Goal: Communication & Community: Answer question/provide support

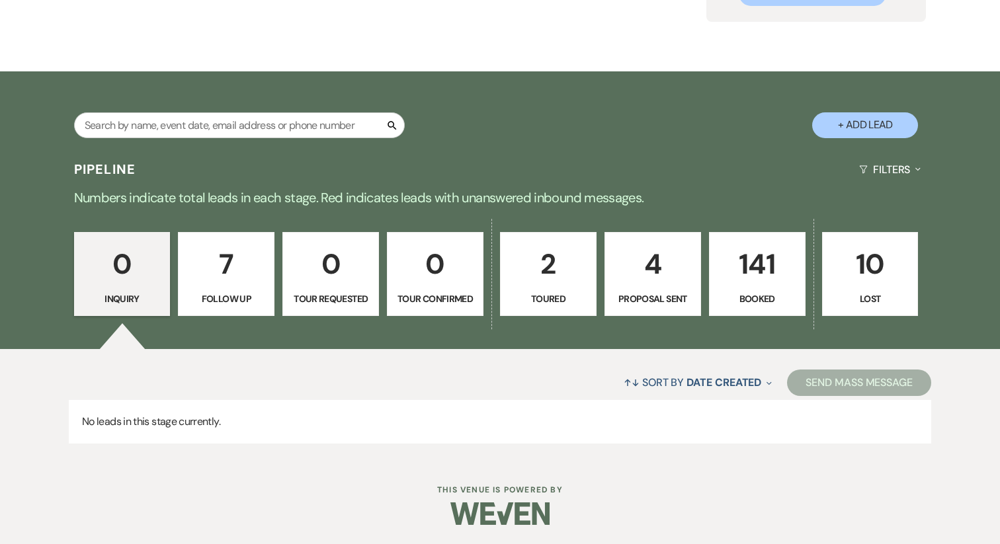
scroll to position [165, 0]
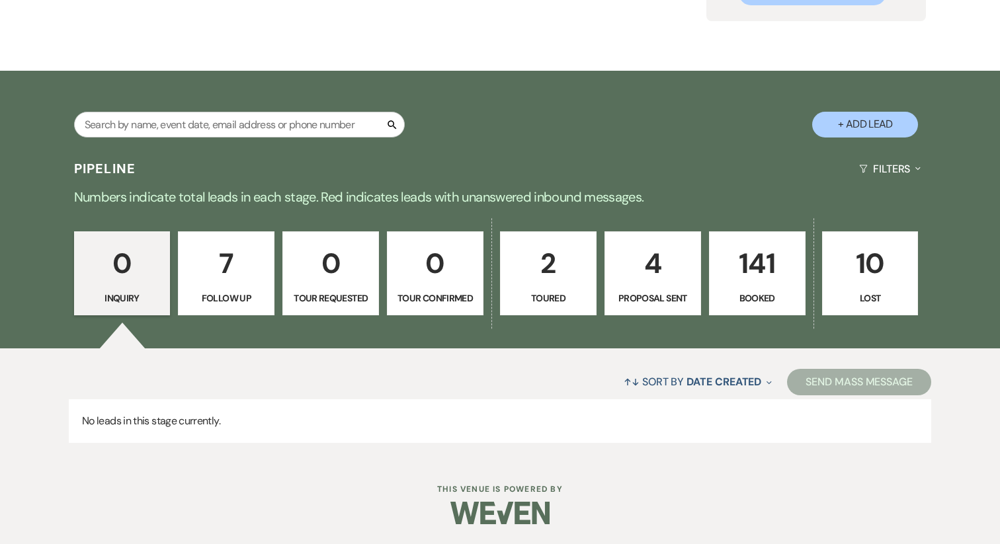
click at [553, 289] on link "2 Toured" at bounding box center [548, 273] width 97 height 85
select select "5"
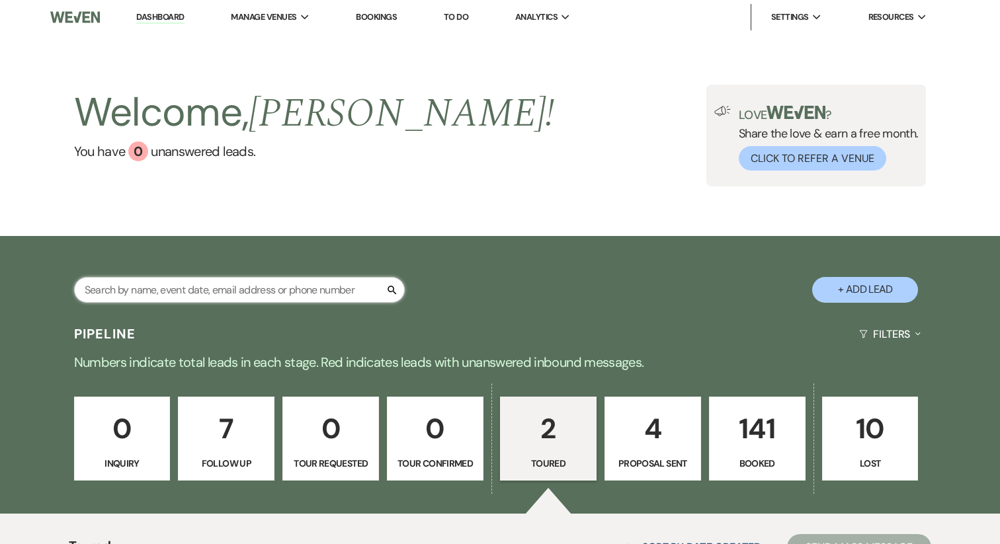
click at [296, 290] on input "text" at bounding box center [239, 290] width 331 height 26
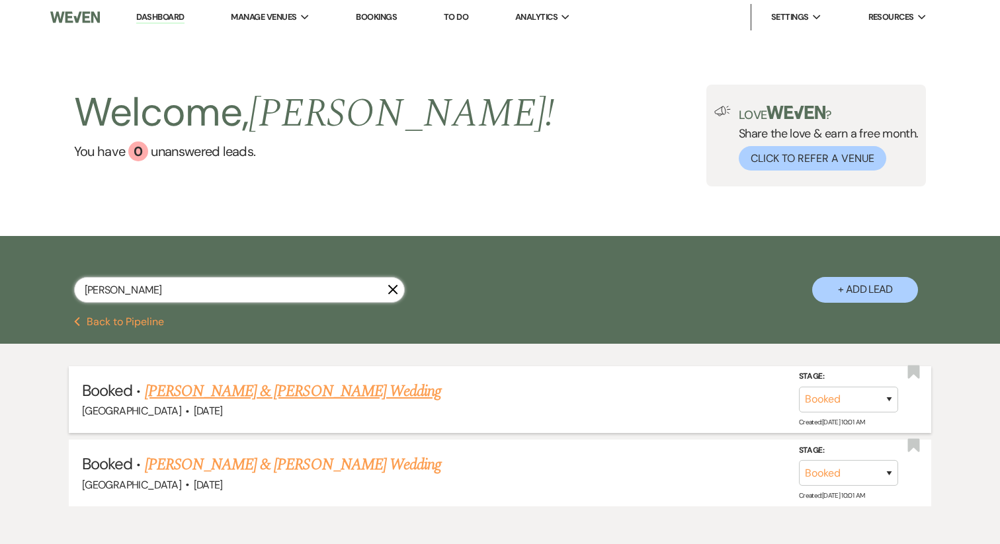
type input "maggie"
click at [239, 392] on link "Maggie Galbierz & Hunter Sommerville's Wedding" at bounding box center [293, 392] width 296 height 24
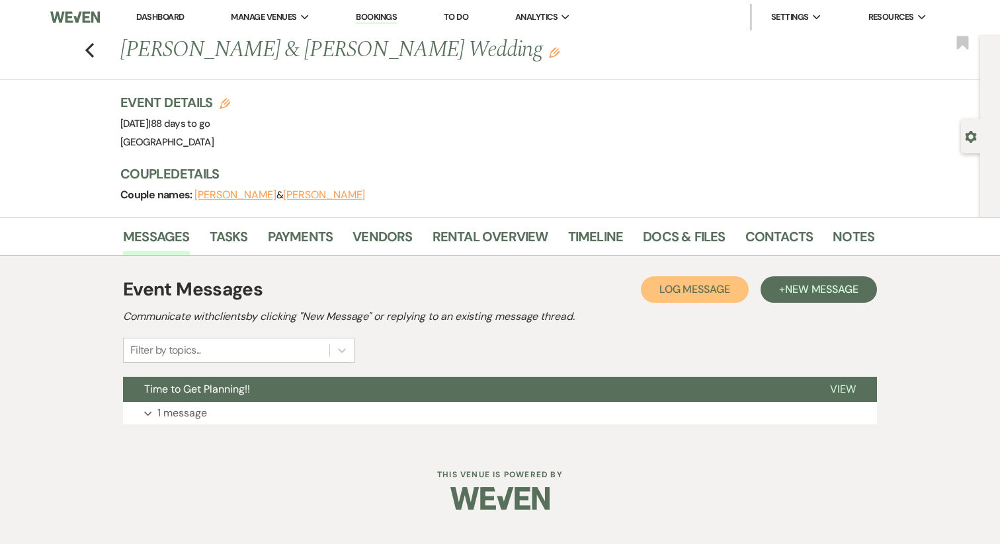
click at [703, 299] on button "Log Log Message" at bounding box center [695, 289] width 108 height 26
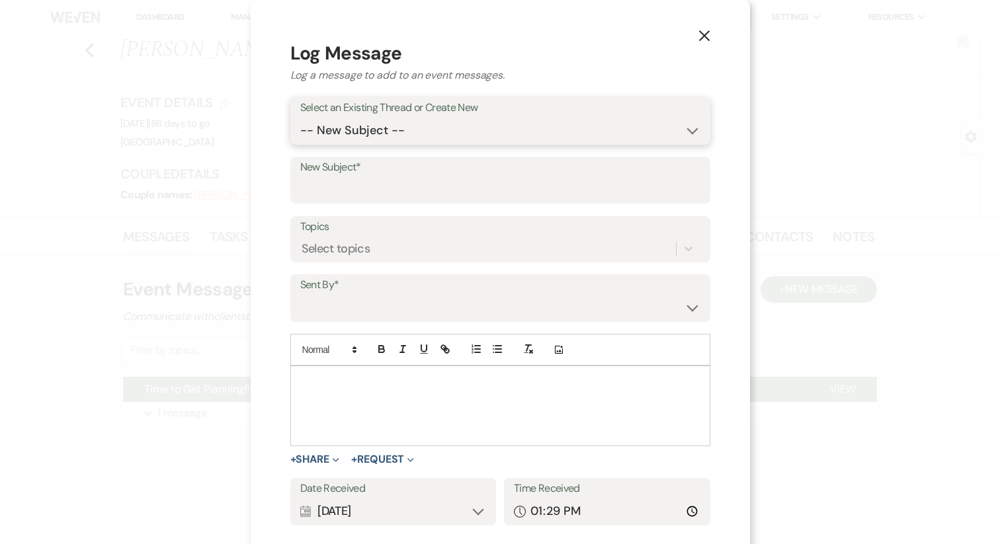
click at [373, 120] on select "-- New Subject -- Time to Get Planning!!" at bounding box center [500, 131] width 400 height 26
click at [392, 188] on input "New Subject*" at bounding box center [500, 190] width 400 height 26
click at [362, 125] on select "-- New Subject -- Time to Get Planning!!" at bounding box center [500, 131] width 400 height 26
click at [373, 260] on div "Select topics" at bounding box center [488, 250] width 376 height 23
click at [326, 344] on div "Add Photo" at bounding box center [500, 351] width 420 height 32
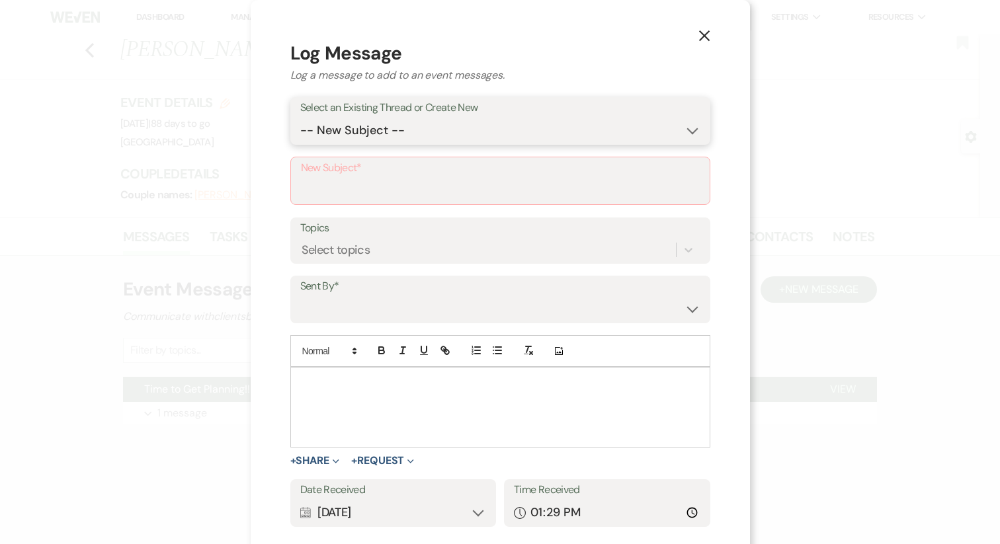
click at [391, 127] on select "-- New Subject -- Time to Get Planning!!" at bounding box center [500, 131] width 400 height 26
click at [698, 37] on use "button" at bounding box center [703, 35] width 11 height 11
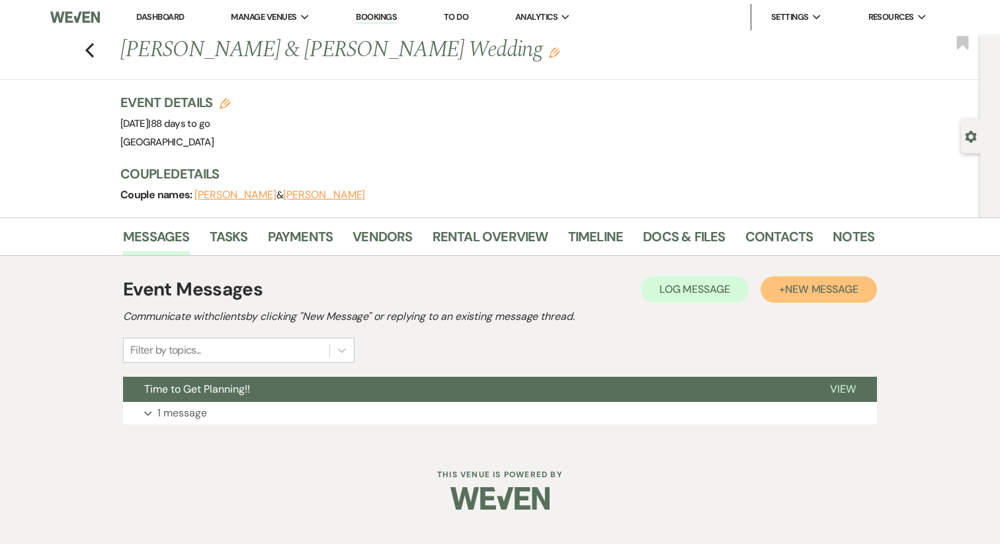
click at [850, 297] on button "+ New Message" at bounding box center [818, 289] width 116 height 26
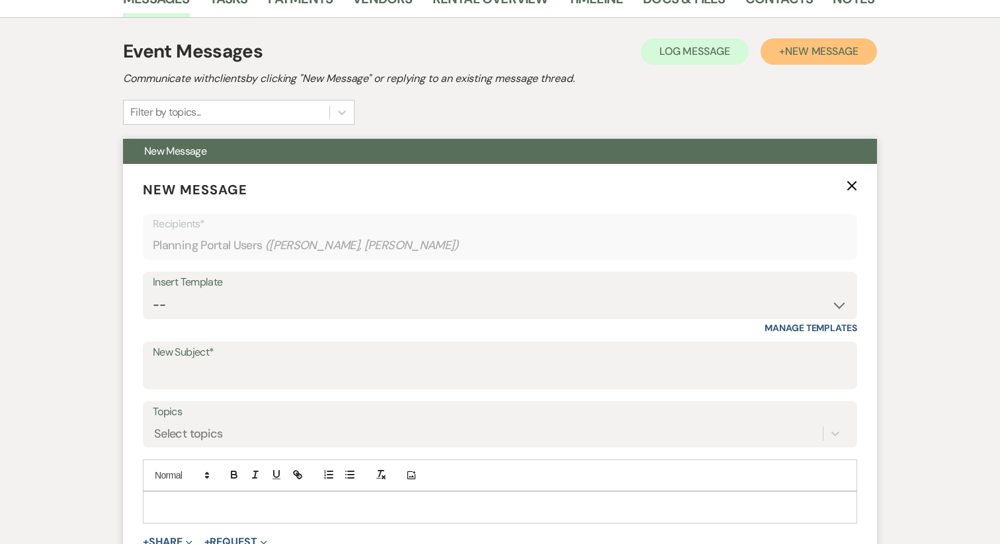
scroll to position [248, 0]
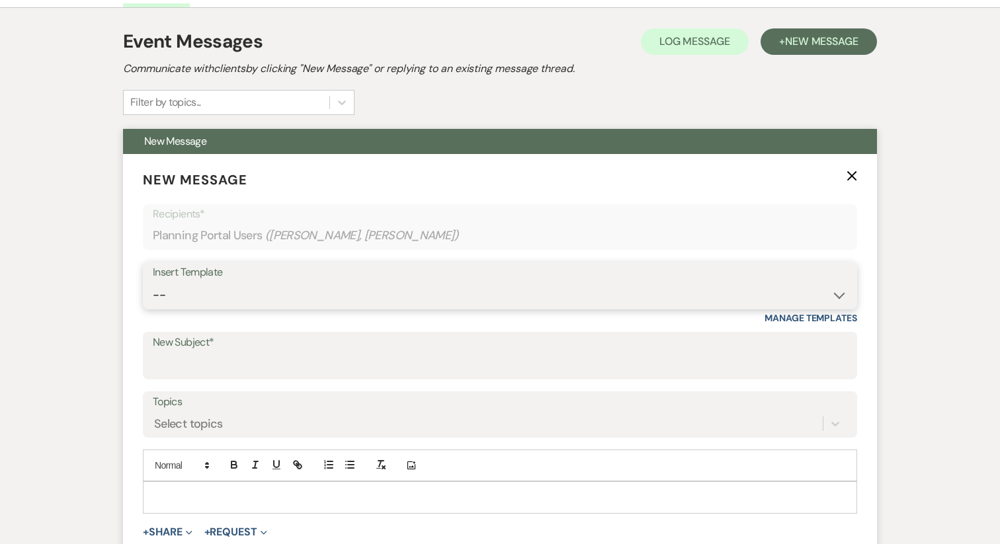
click at [180, 288] on select "-- Vendor Meetings for The Year Week of Reminders Getting You Booked - Groom's …" at bounding box center [500, 295] width 694 height 26
select select "5968"
type input "Requesting Groom’s Activity Details"
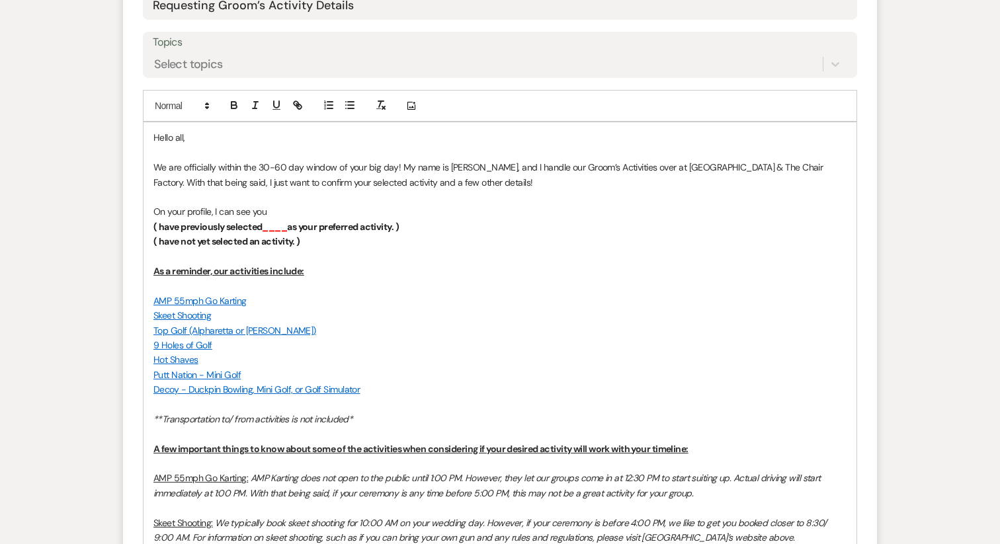
scroll to position [606, 0]
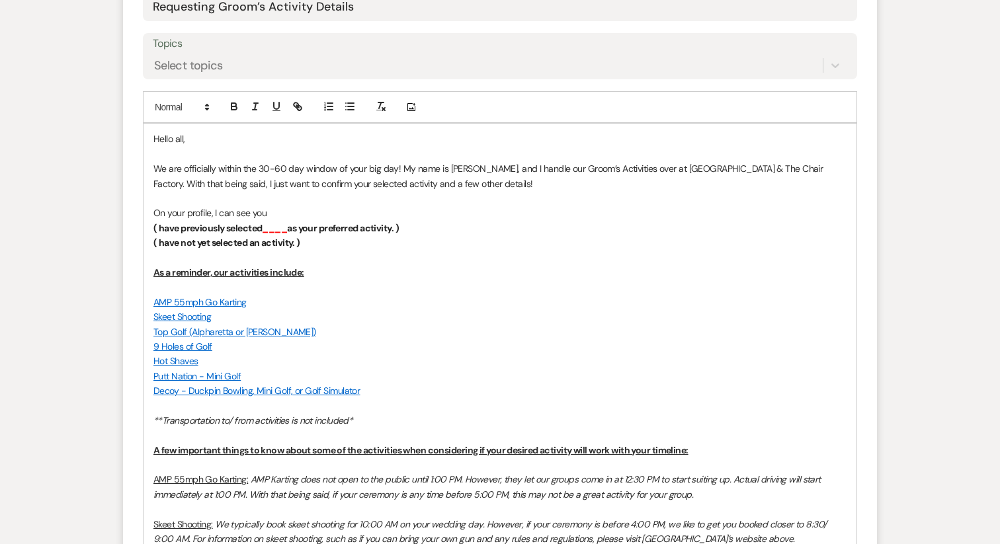
drag, startPoint x: 403, startPoint y: 415, endPoint x: 151, endPoint y: 135, distance: 376.0
copy div "Hello all, We are officially within the 30-60 day window of your big day! My na…"
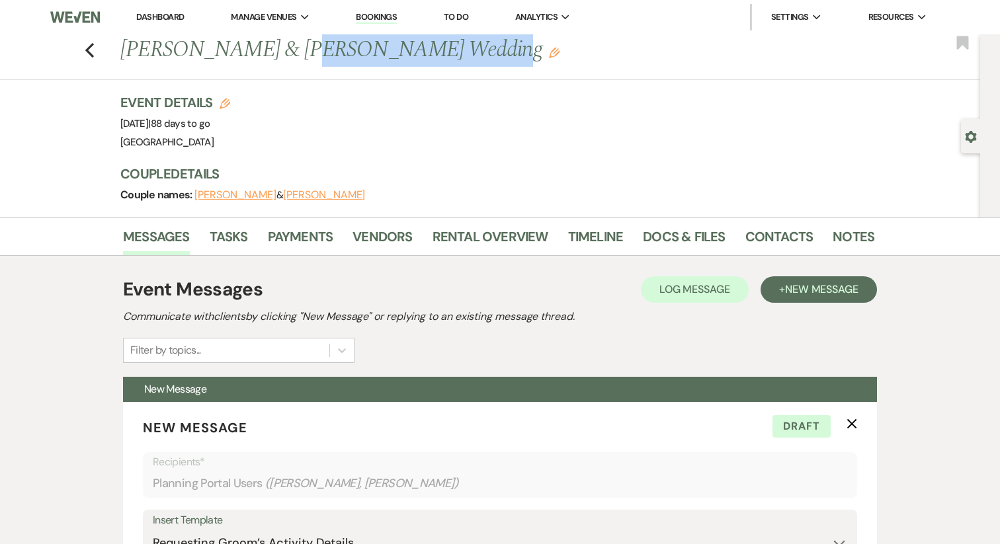
drag, startPoint x: 276, startPoint y: 48, endPoint x: 440, endPoint y: 50, distance: 164.0
click at [440, 50] on h1 "Maggie Galbierz & Hunter Sommerville's Wedding Edit" at bounding box center [416, 50] width 592 height 32
copy h1 "Hunter Sommerville"
click at [853, 422] on use "button" at bounding box center [852, 424] width 10 height 10
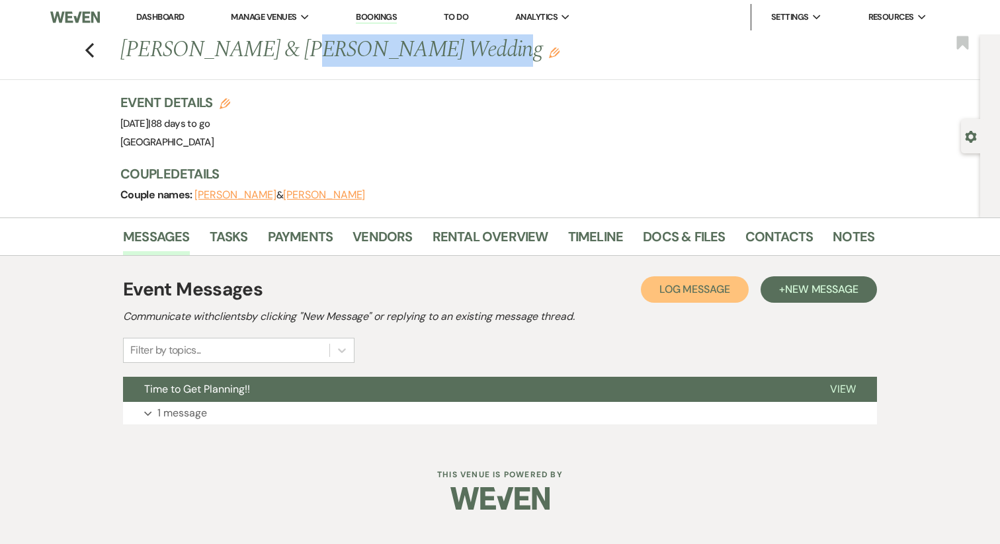
click at [686, 294] on span "Log Message" at bounding box center [694, 289] width 71 height 14
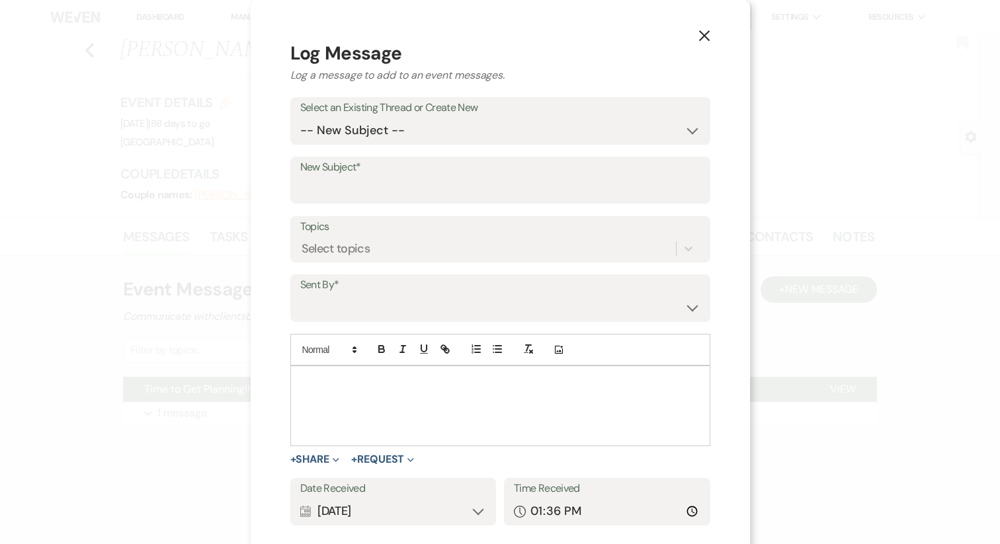
scroll to position [11, 0]
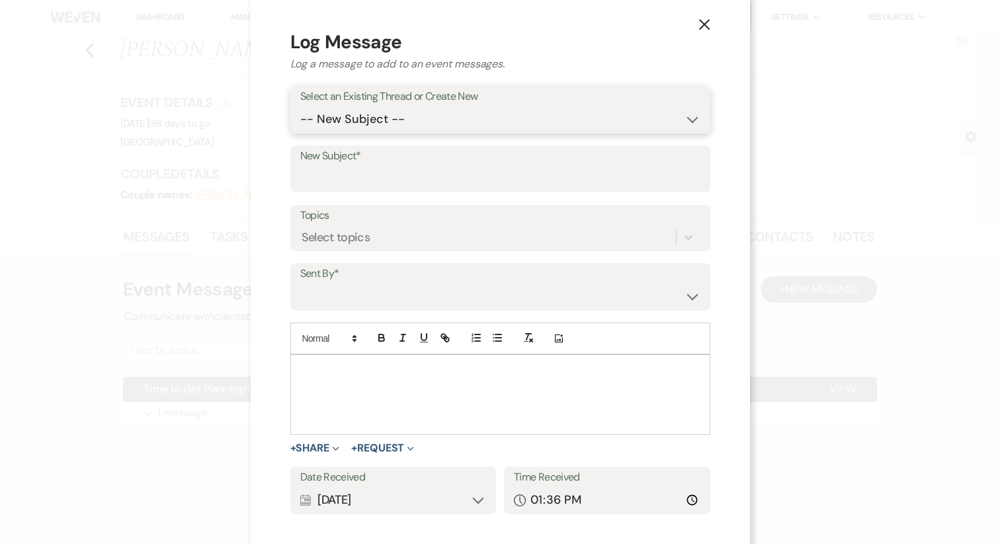
click at [376, 124] on select "-- New Subject -- Time to Get Planning!!" at bounding box center [500, 119] width 400 height 26
click at [365, 183] on input "New Subject*" at bounding box center [500, 178] width 400 height 26
type input "Requesting Groom’s Activity Details"
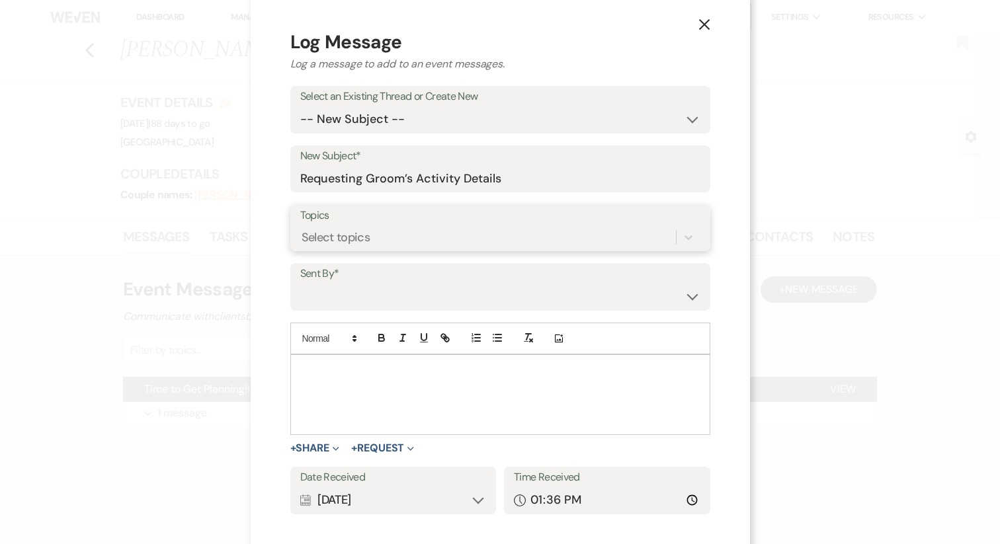
click at [370, 240] on div "Select topics" at bounding box center [335, 238] width 69 height 18
type input "loca"
click at [401, 274] on div "Local accommodations" at bounding box center [500, 271] width 400 height 26
click at [360, 299] on select "Jeff Buffington (jeff@redgateevents.com) Susan Buffington (susan@coldcreekfarm.…" at bounding box center [500, 297] width 400 height 26
select select "user-193873"
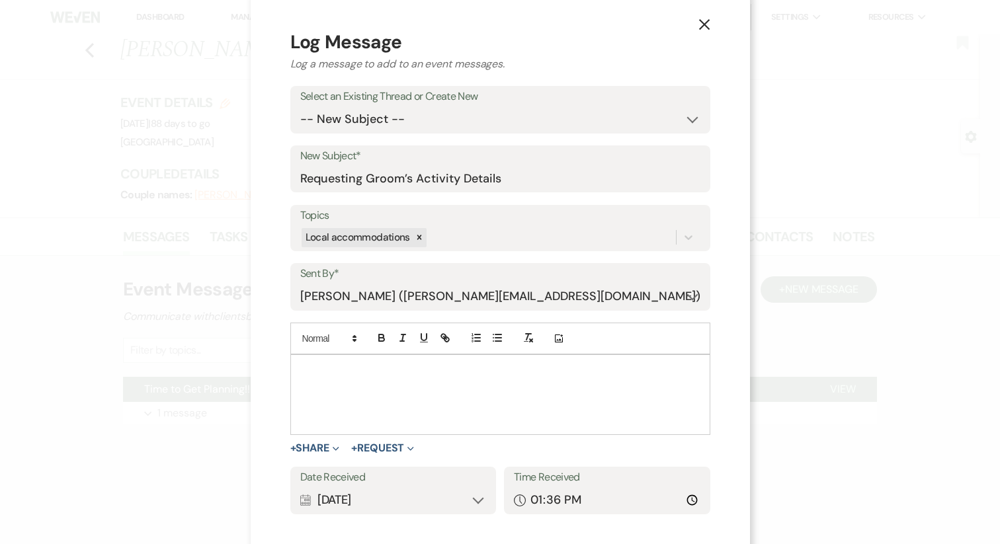
click at [368, 397] on div at bounding box center [500, 394] width 419 height 79
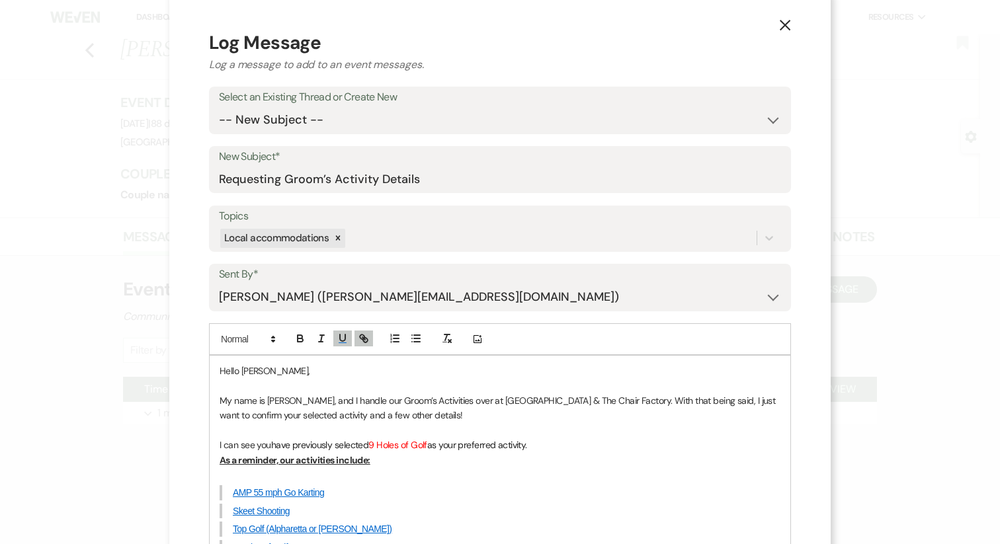
scroll to position [0, 0]
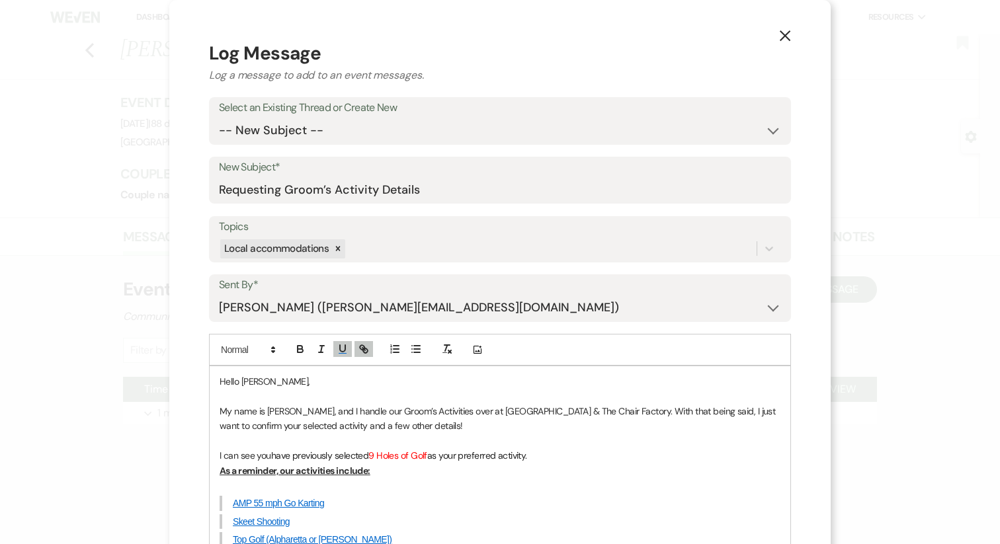
click at [785, 34] on icon "X" at bounding box center [785, 36] width 12 height 12
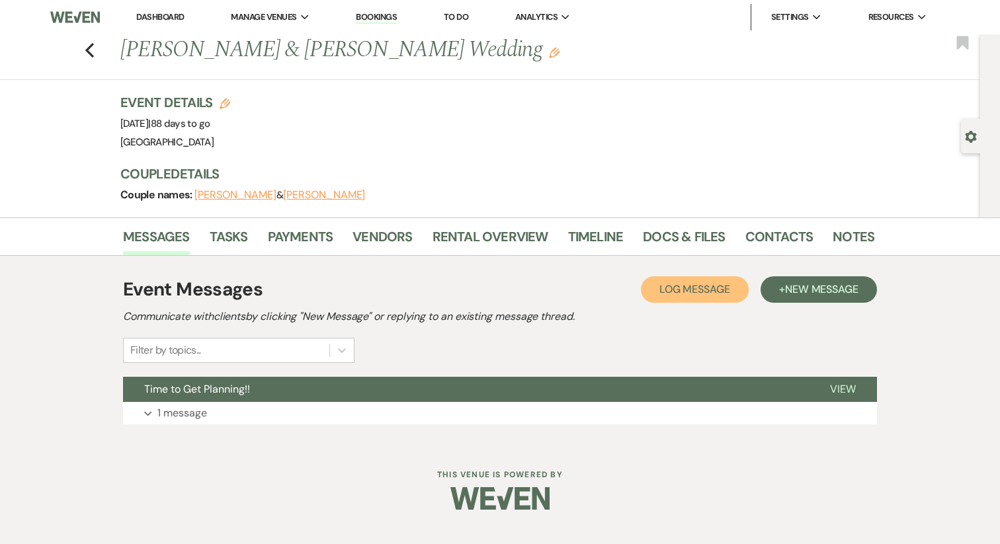
click at [692, 298] on button "Log Log Message" at bounding box center [695, 289] width 108 height 26
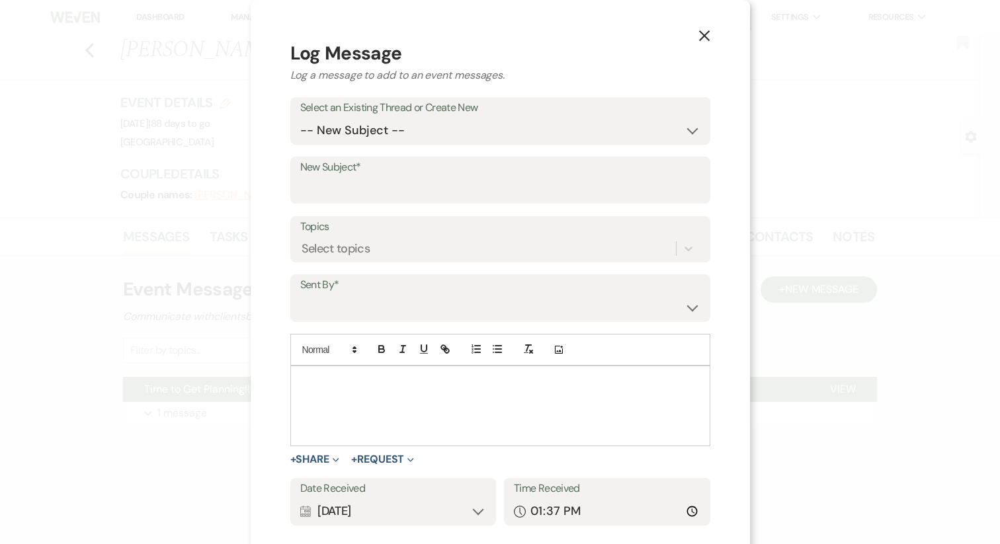
scroll to position [11, 0]
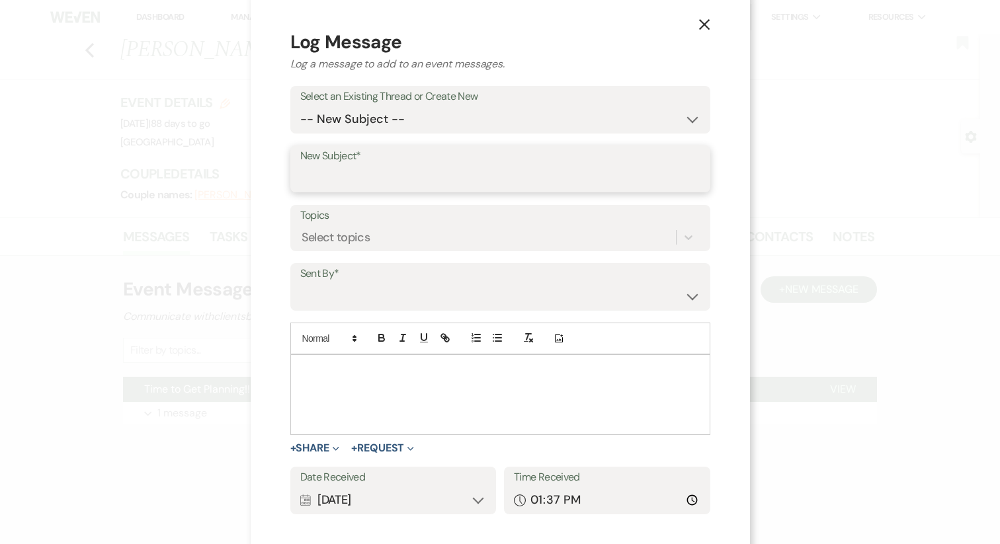
click at [360, 184] on input "New Subject*" at bounding box center [500, 178] width 400 height 26
type input "Requesting Groom’s Activity Details"
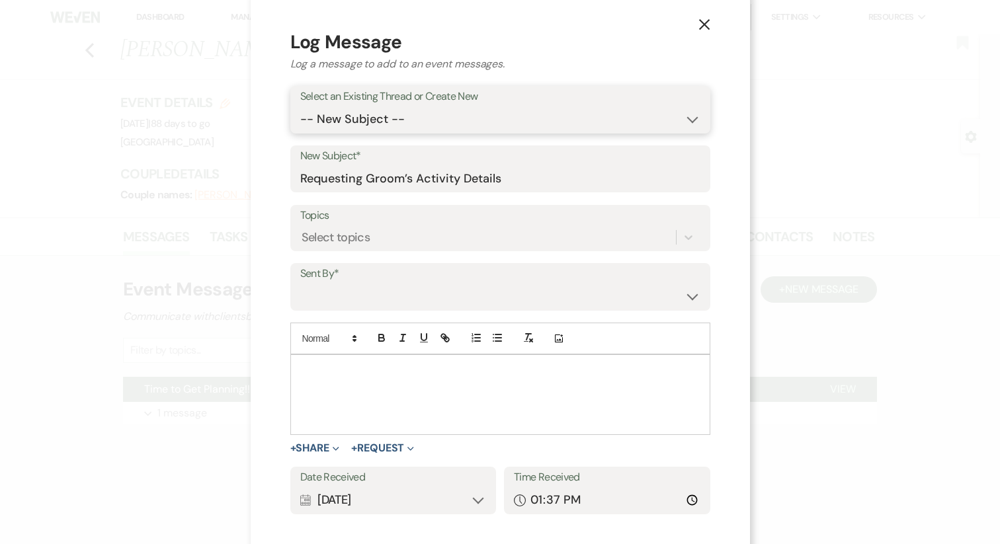
click at [372, 120] on select "-- New Subject -- Time to Get Planning!!" at bounding box center [500, 119] width 400 height 26
click at [350, 233] on div "Select topics" at bounding box center [335, 238] width 69 height 18
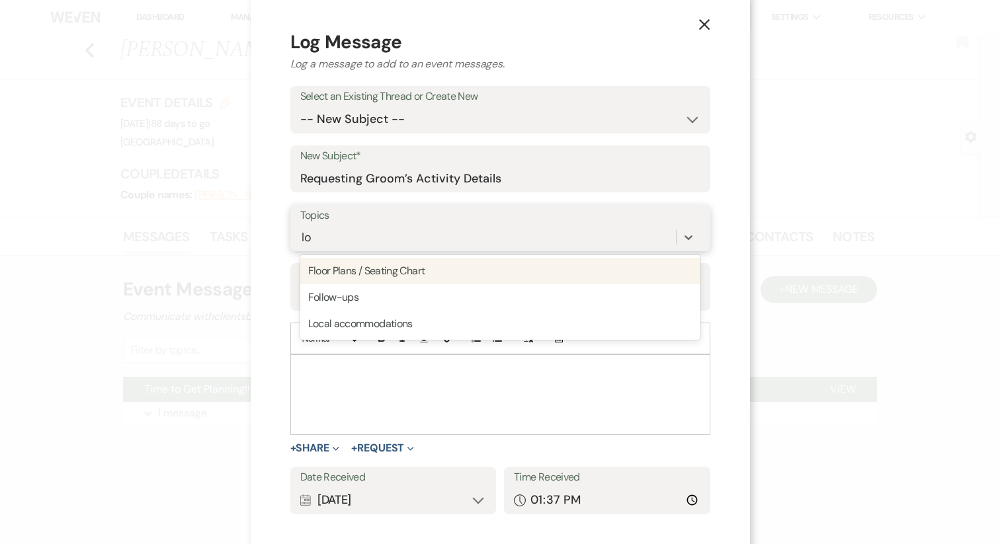
type input "loc"
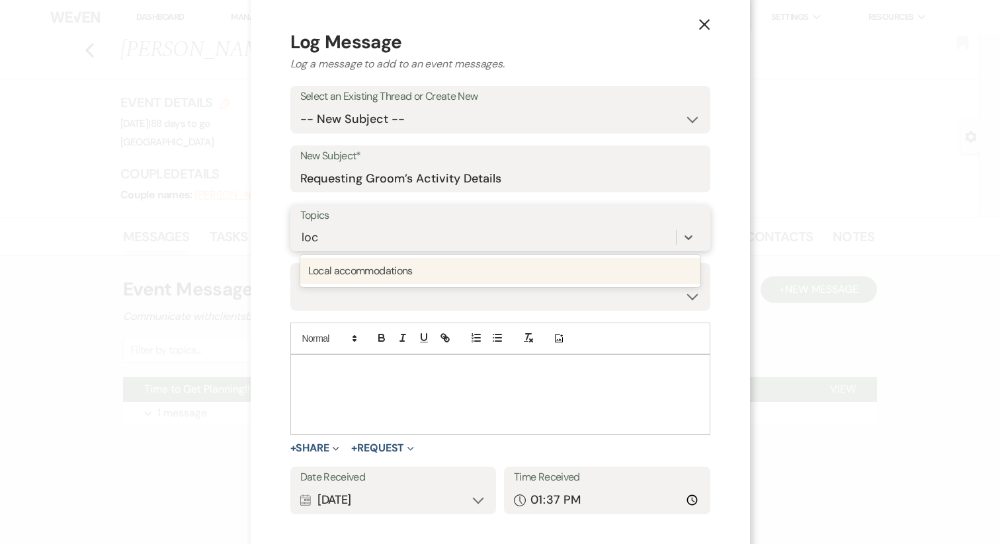
click at [381, 275] on div "Local accommodations" at bounding box center [500, 271] width 400 height 26
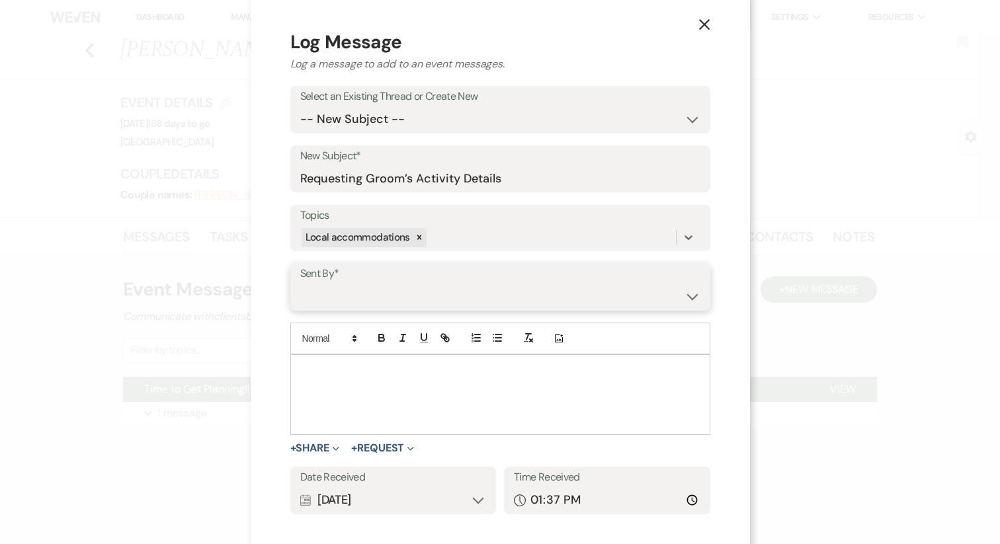
click at [364, 305] on select "Jeff Buffington (jeff@redgateevents.com) Susan Buffington (susan@coldcreekfarm.…" at bounding box center [500, 297] width 400 height 26
select select "contact-289236"
drag, startPoint x: 364, startPoint y: 305, endPoint x: 358, endPoint y: 373, distance: 68.4
click at [358, 373] on p at bounding box center [500, 370] width 399 height 15
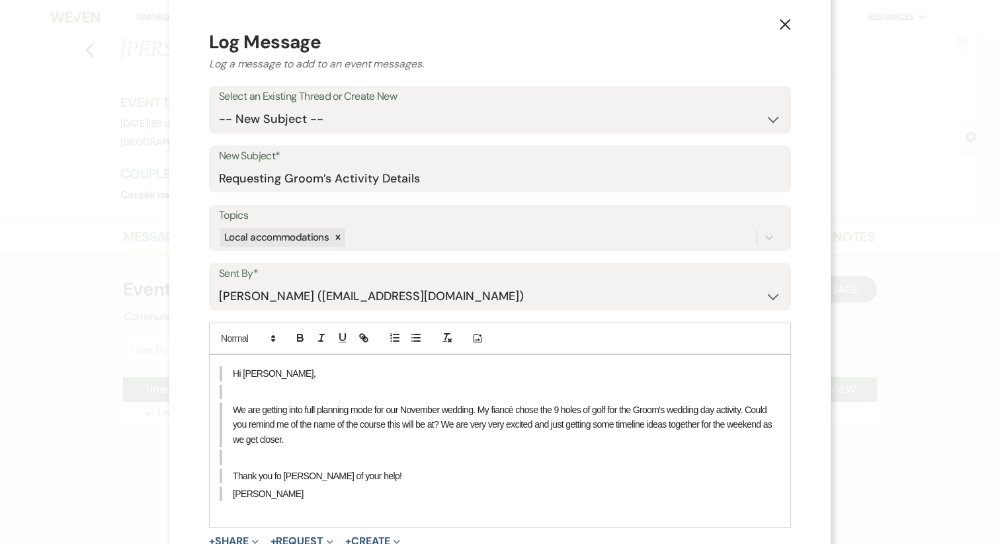
drag, startPoint x: 322, startPoint y: 491, endPoint x: 192, endPoint y: 362, distance: 182.8
click at [192, 362] on div "X Log Message Log a message to add to an event messages. Select an Existing Thr…" at bounding box center [499, 348] width 661 height 719
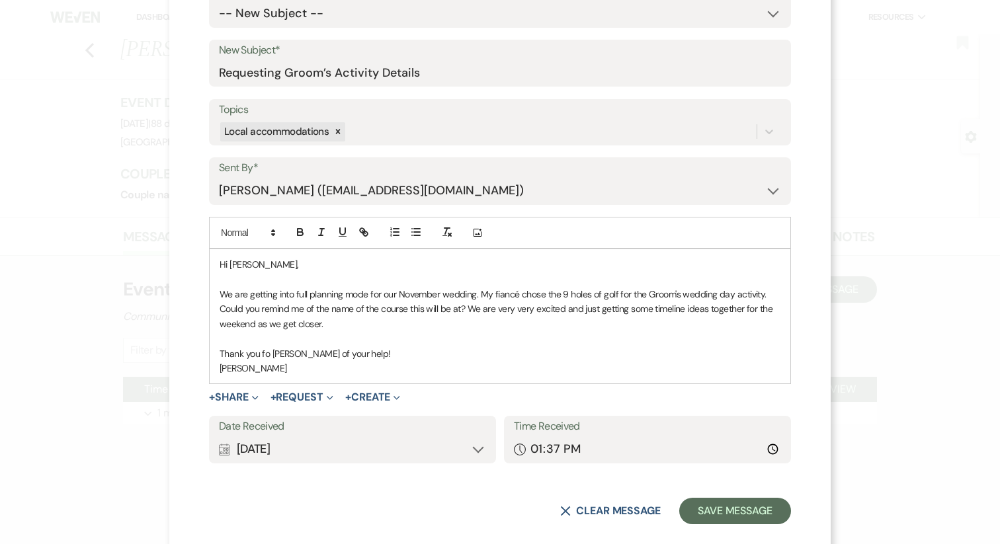
scroll to position [133, 0]
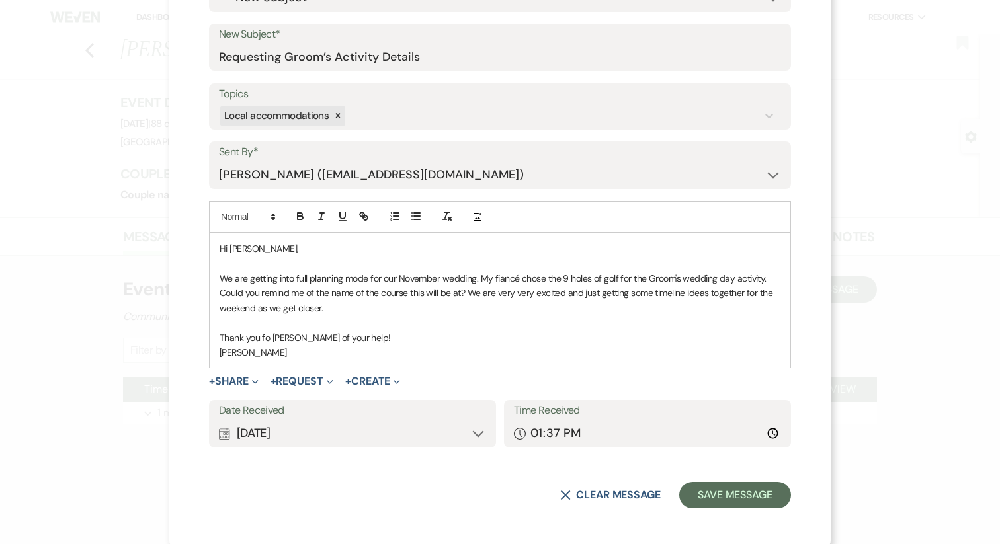
click at [288, 448] on div "Date Received Calendar Aug 18, 2025 Expand Time Received Clock 13:37" at bounding box center [500, 430] width 582 height 60
click at [284, 438] on div "Calendar Aug 18, 2025 Expand" at bounding box center [352, 434] width 267 height 26
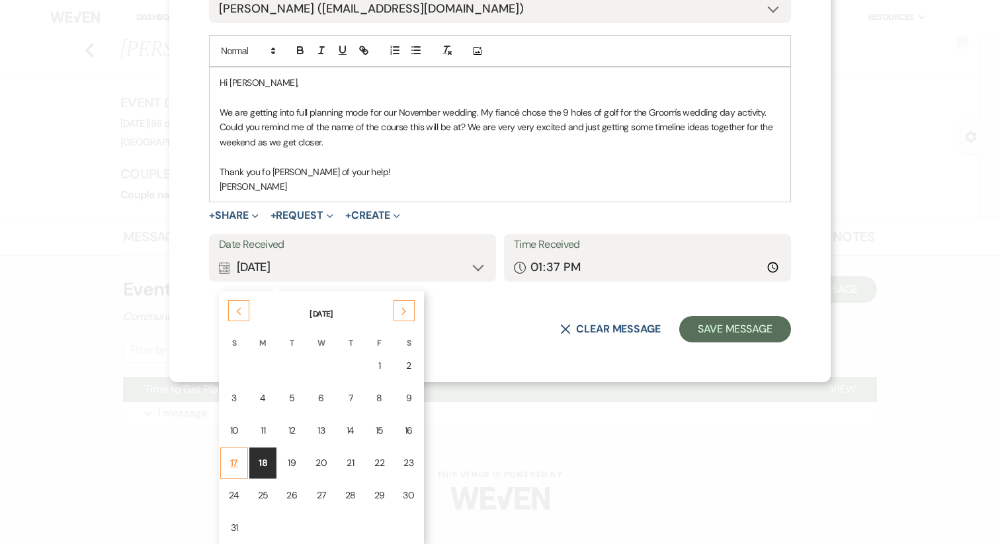
click at [228, 465] on td "17" at bounding box center [234, 463] width 28 height 31
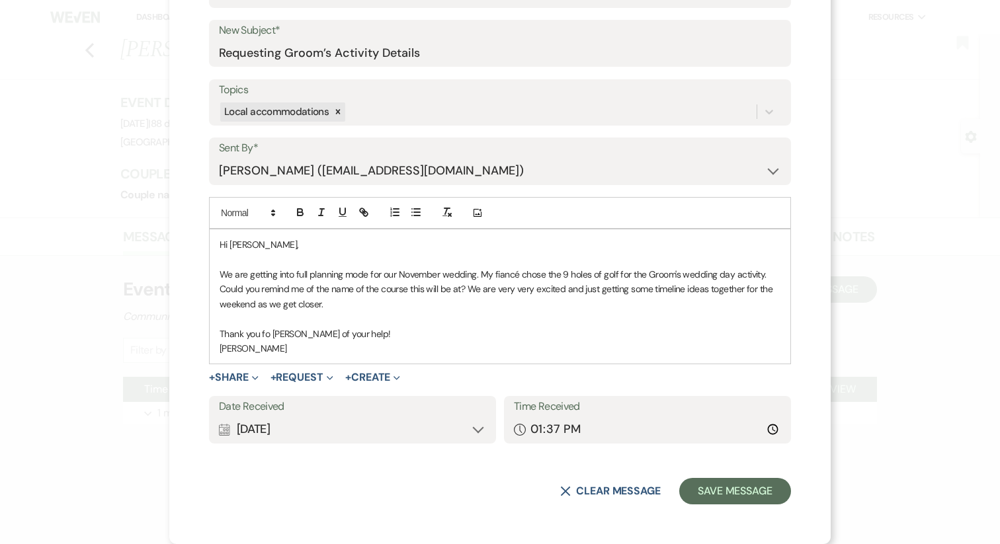
scroll to position [136, 0]
click at [533, 429] on input "13:37" at bounding box center [647, 430] width 267 height 26
type input "11:56"
click at [727, 496] on button "Save Message" at bounding box center [735, 492] width 112 height 26
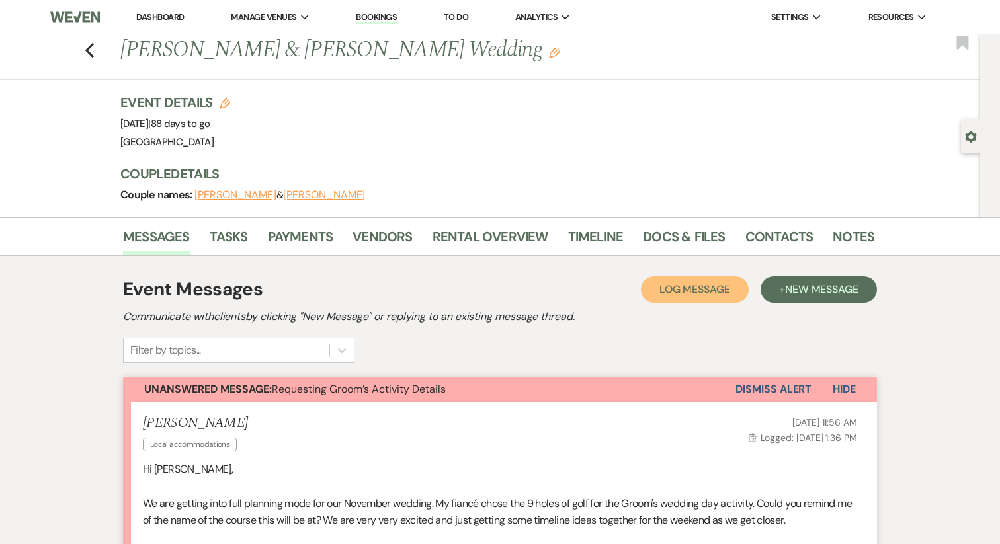
click at [670, 287] on span "Log Message" at bounding box center [694, 289] width 71 height 14
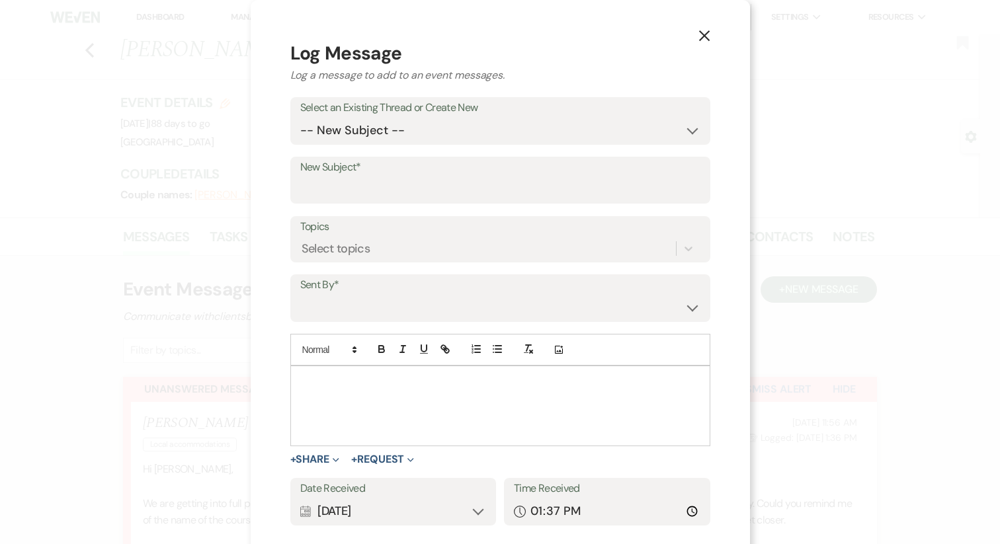
scroll to position [11, 0]
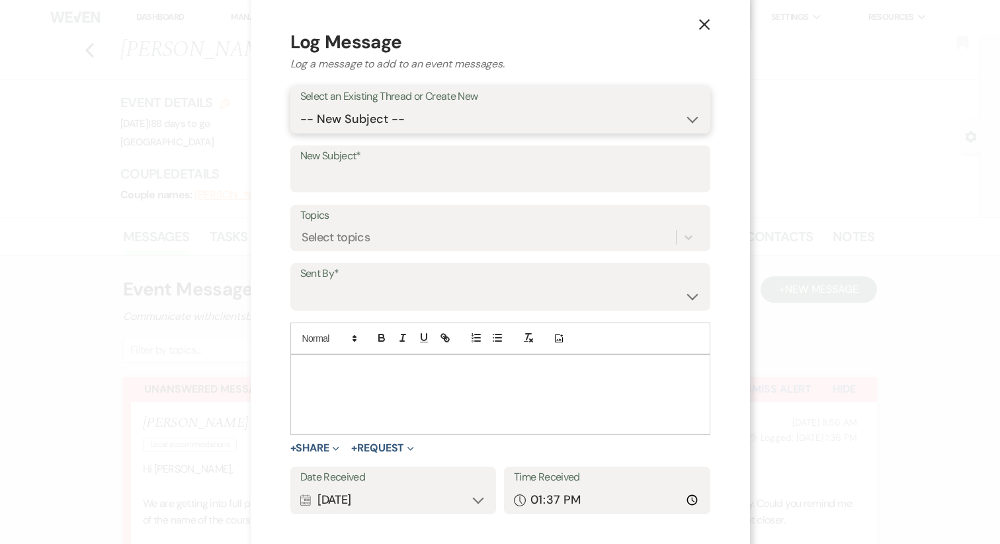
click at [364, 129] on select "-- New Subject -- Requesting Groom’s Activity Details Time to Get Planning!!" at bounding box center [500, 119] width 400 height 26
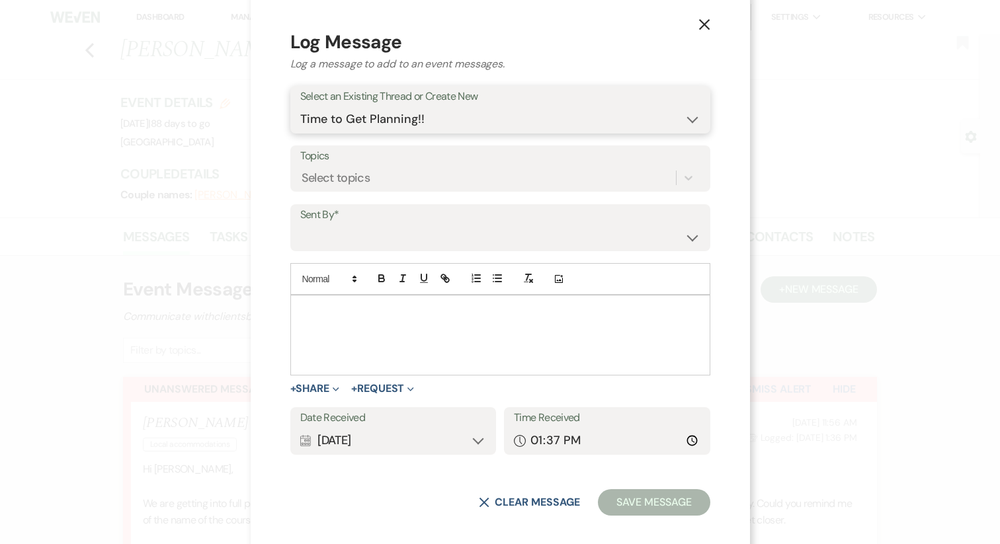
click at [367, 118] on select "-- New Subject -- Requesting Groom’s Activity Details Time to Get Planning!!" at bounding box center [500, 119] width 400 height 26
select select "447075"
click at [362, 179] on div "Select topics" at bounding box center [335, 178] width 69 height 18
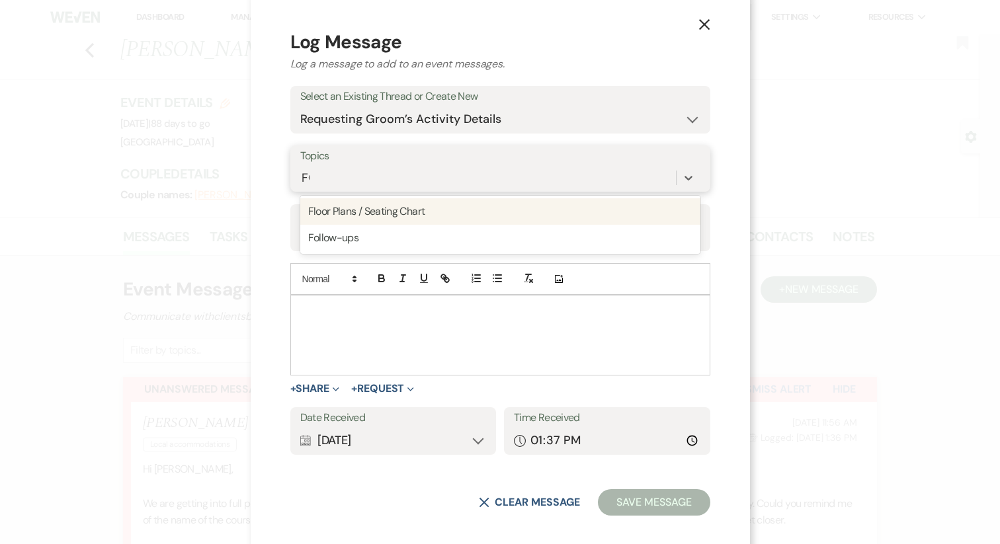
type input "FOL"
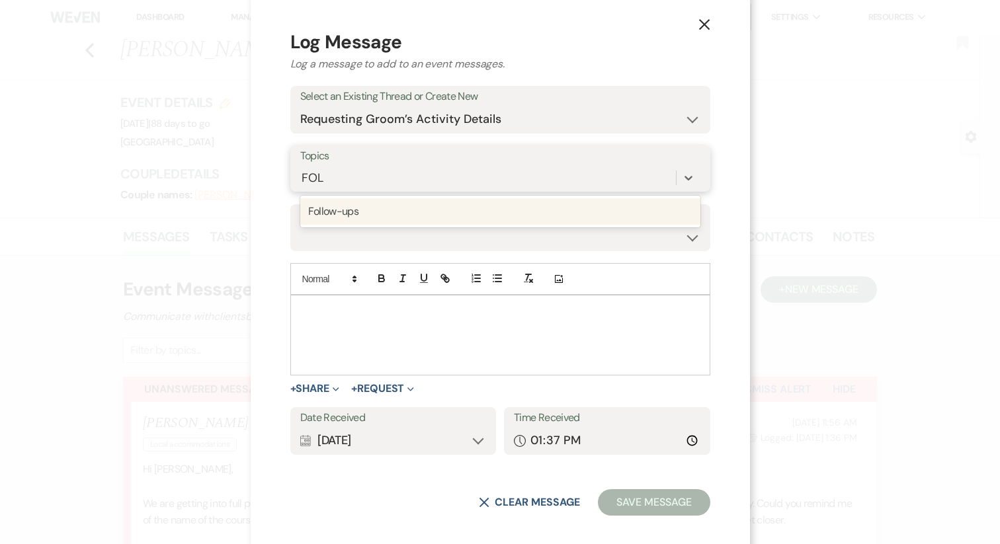
click at [381, 211] on div "Follow-ups" at bounding box center [500, 211] width 400 height 26
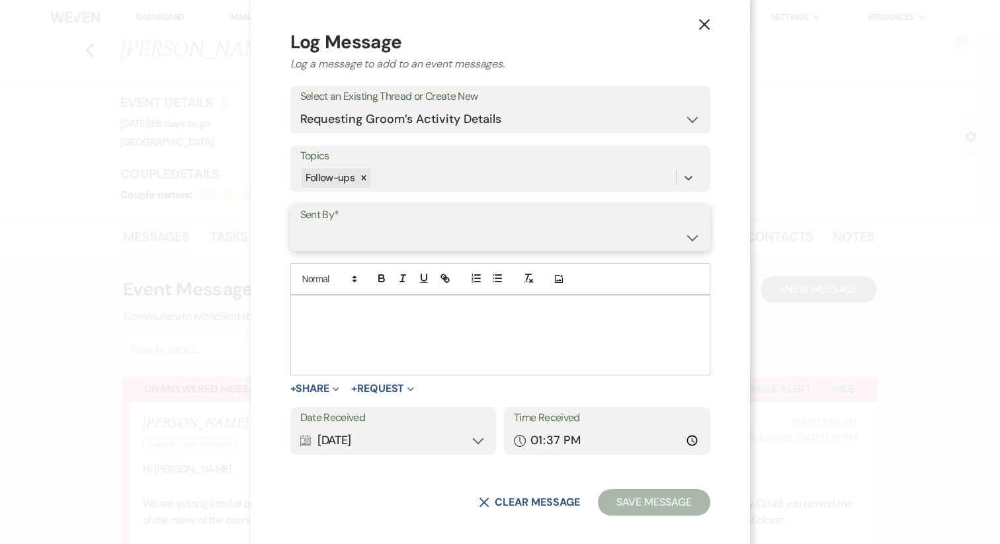
click at [380, 233] on select "Jeff Buffington (jeff@redgateevents.com) Susan Buffington (susan@coldcreekfarm.…" at bounding box center [500, 237] width 400 height 26
select select "user-170270"
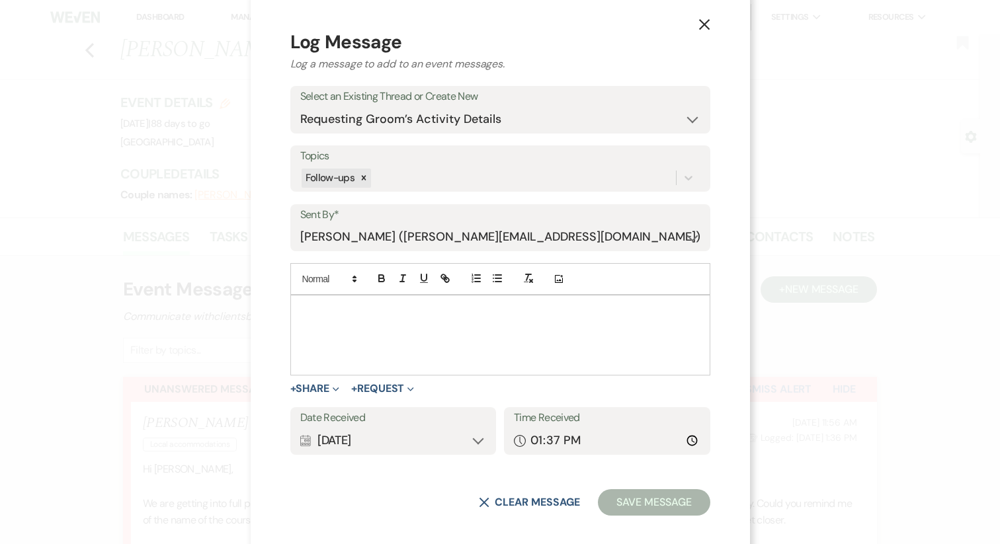
click at [379, 337] on div at bounding box center [500, 335] width 419 height 79
paste div
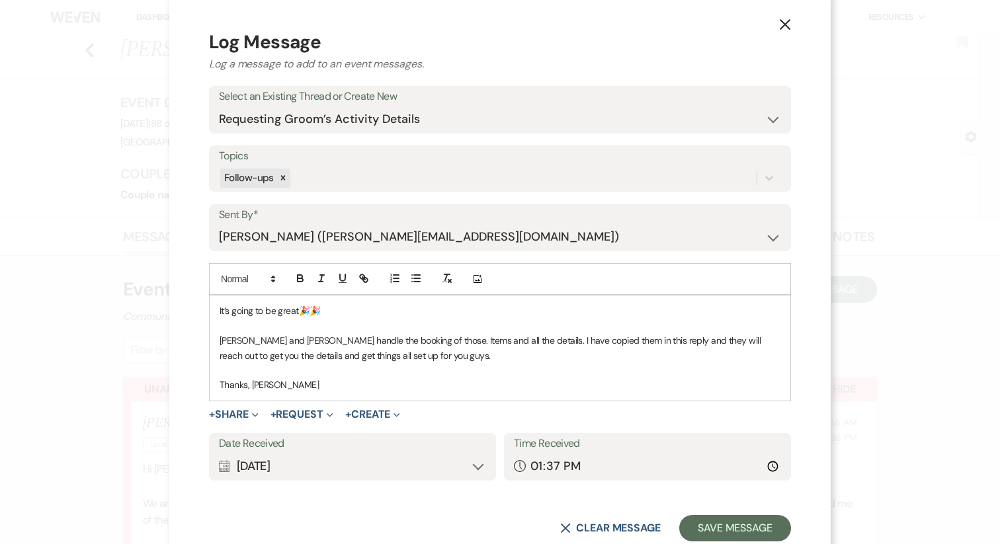
click at [318, 468] on div "Calendar Aug 18, 2025 Expand" at bounding box center [352, 467] width 267 height 26
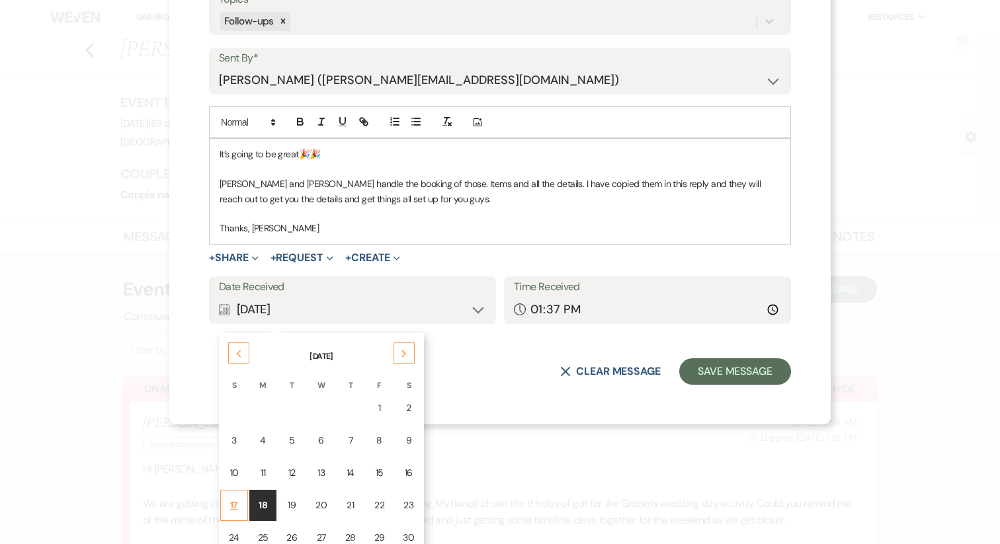
click at [235, 512] on td "17" at bounding box center [234, 505] width 28 height 31
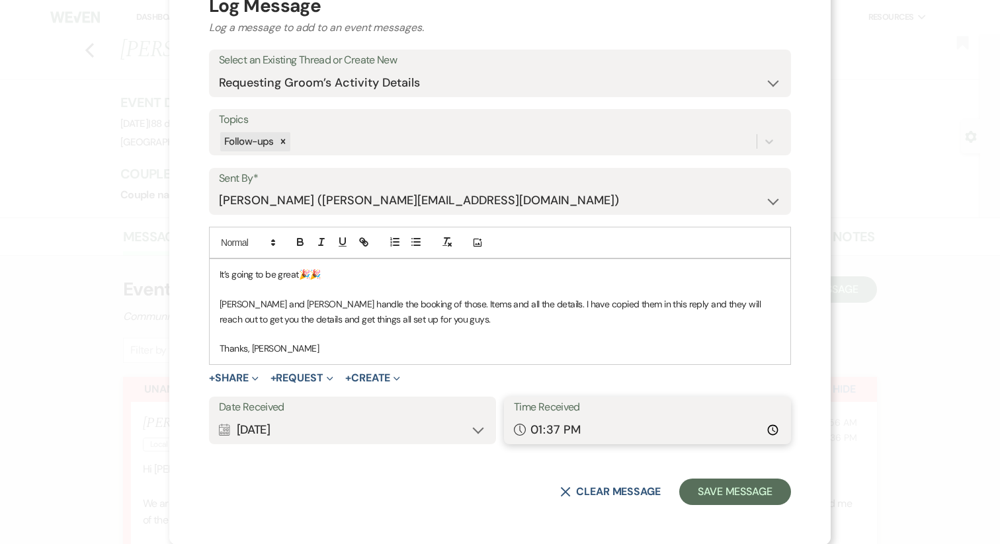
click at [532, 430] on input "13:37" at bounding box center [647, 430] width 267 height 26
type input "12:22"
click at [708, 487] on button "Save Message" at bounding box center [735, 492] width 112 height 26
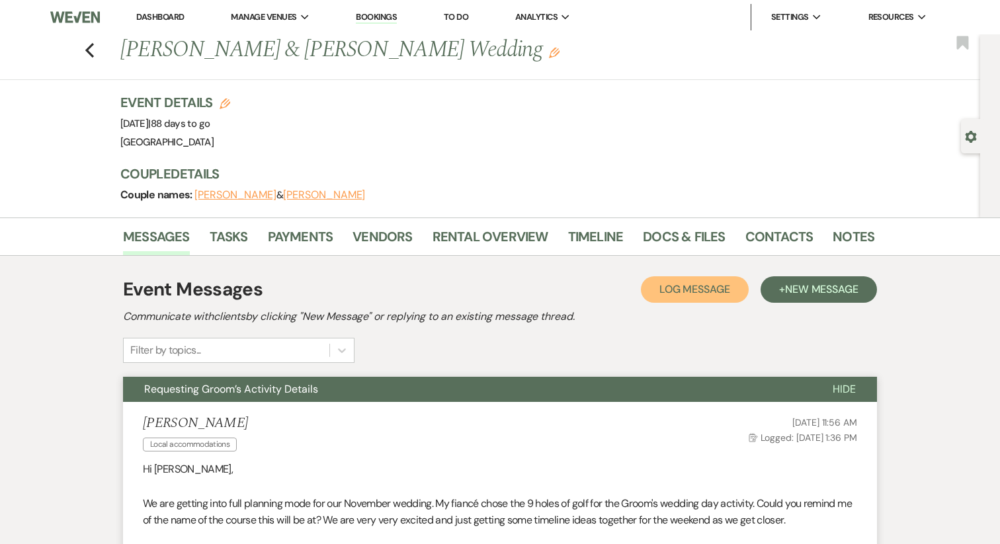
click at [678, 286] on span "Log Message" at bounding box center [694, 289] width 71 height 14
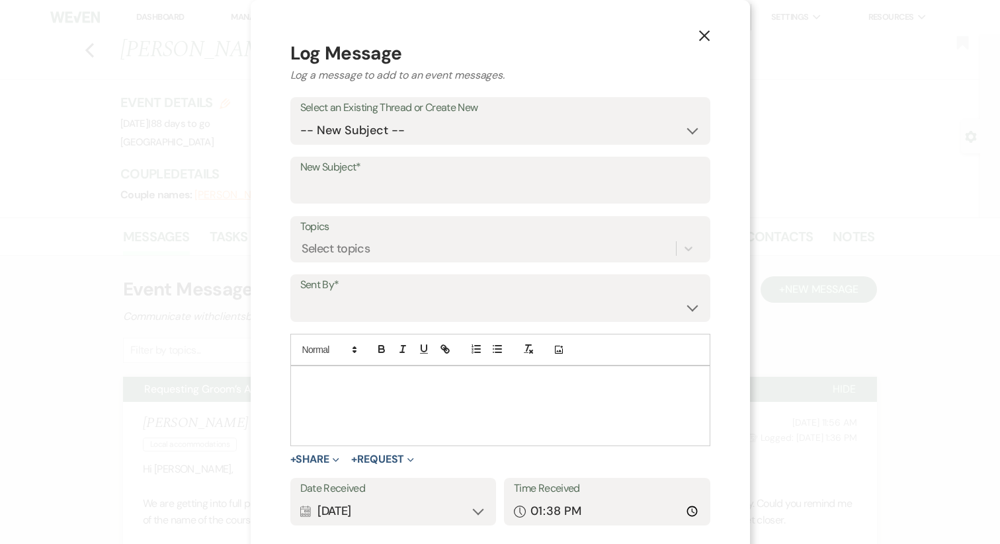
scroll to position [11, 0]
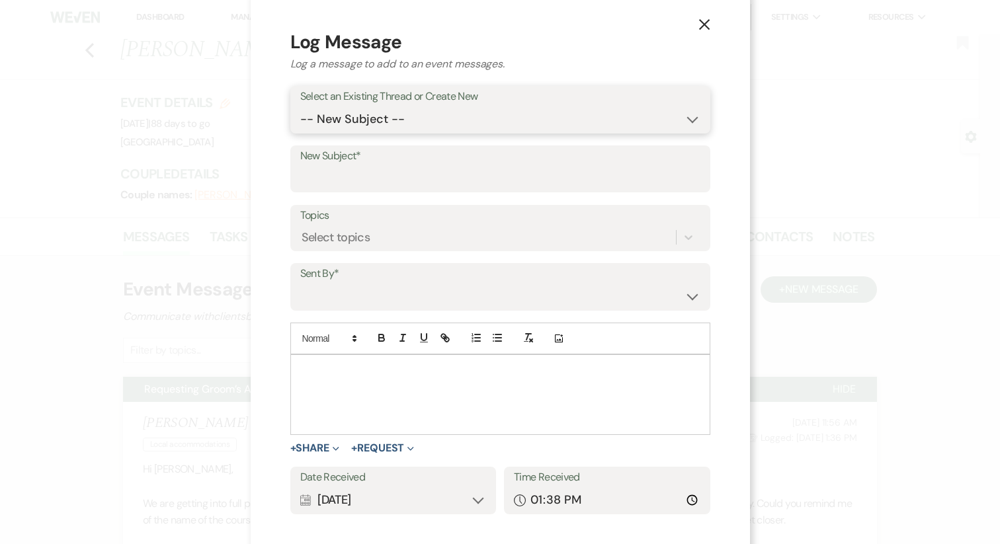
click at [414, 106] on select "-- New Subject -- Requesting Groom’s Activity Details Time to Get Planning!!" at bounding box center [500, 119] width 400 height 26
select select "447075"
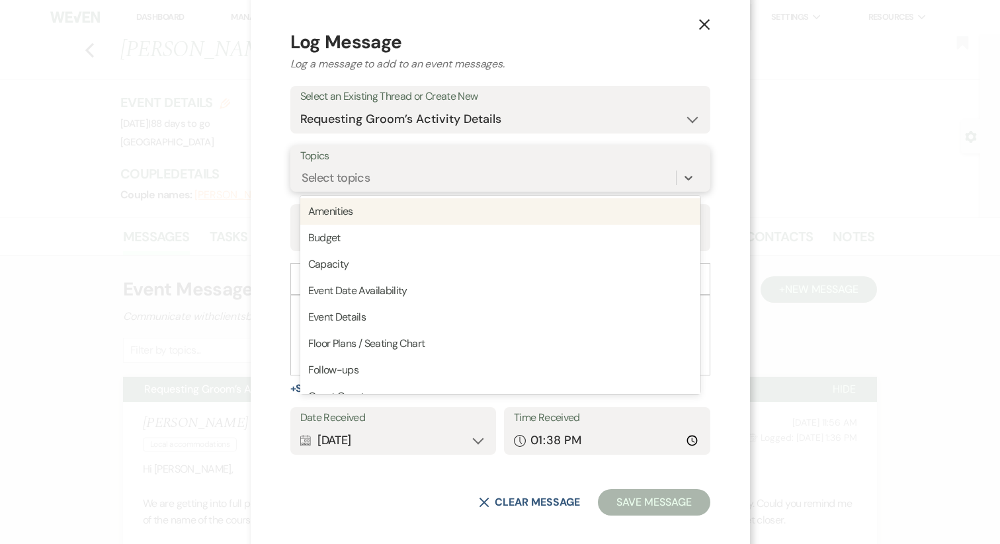
click at [370, 186] on div "Select topics" at bounding box center [335, 178] width 69 height 18
type input "loc"
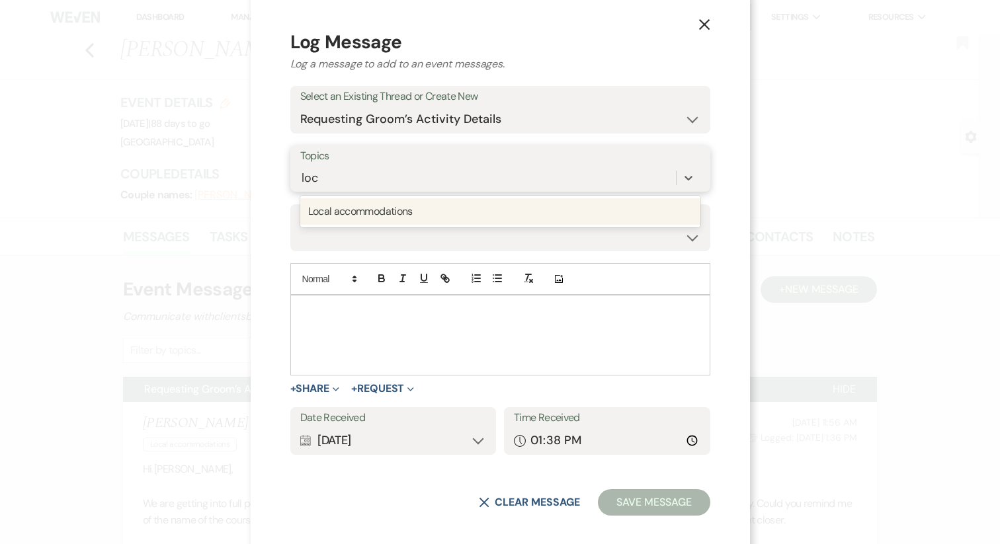
click at [393, 212] on div "Local accommodations" at bounding box center [500, 211] width 400 height 26
type input "fol"
click at [384, 215] on div "Follow-ups" at bounding box center [500, 211] width 400 height 26
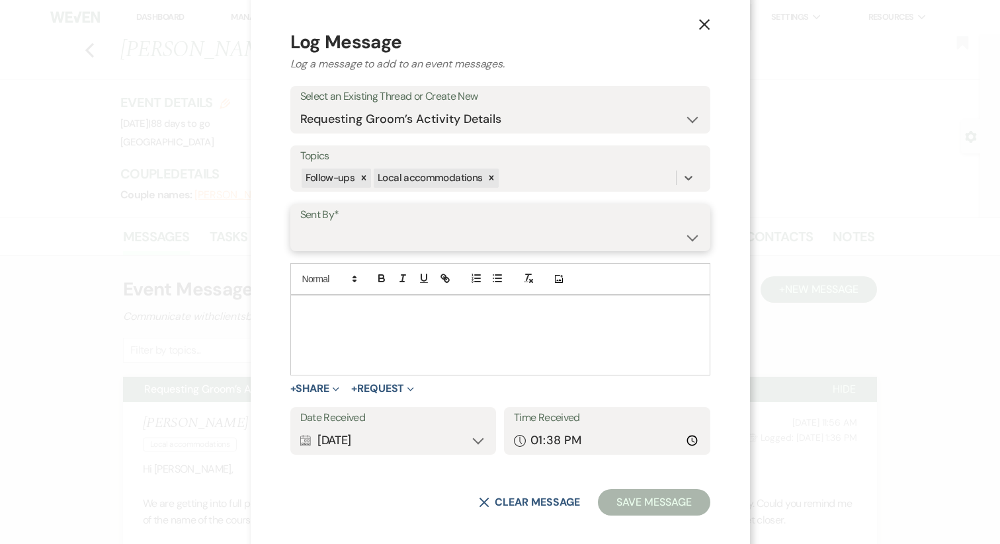
click at [378, 232] on select "Jeff Buffington (jeff@redgateevents.com) Susan Buffington (susan@coldcreekfarm.…" at bounding box center [500, 237] width 400 height 26
select select "user-193873"
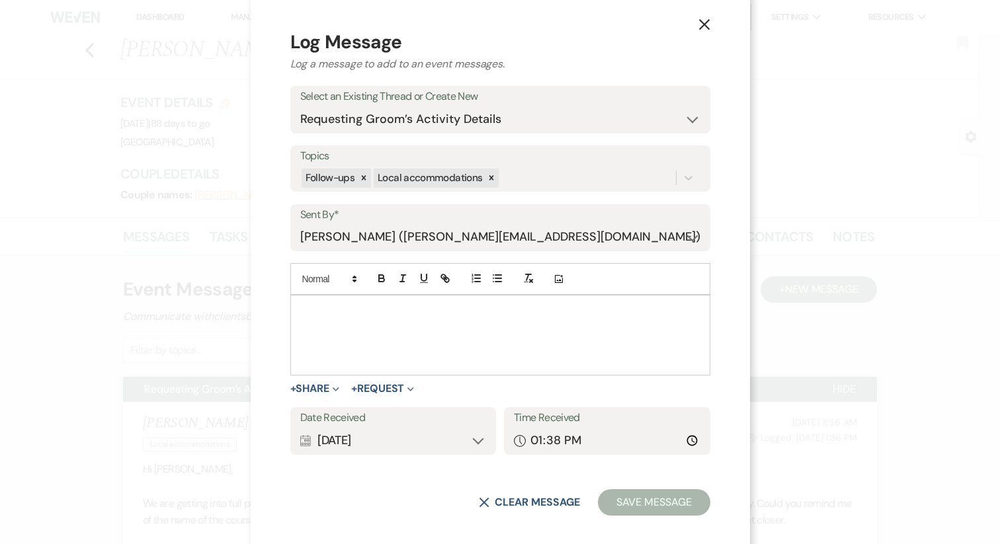
click at [364, 319] on div at bounding box center [500, 335] width 419 height 79
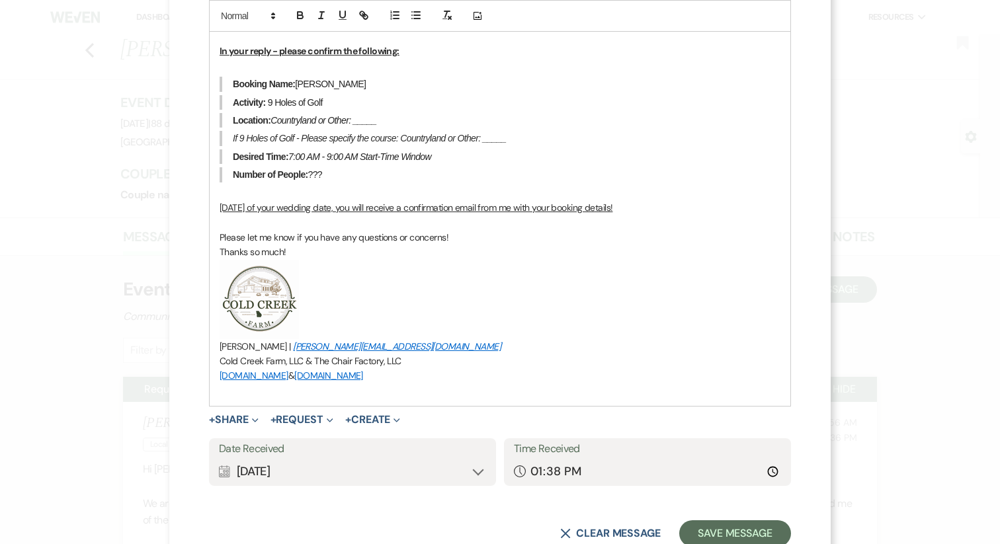
scroll to position [963, 0]
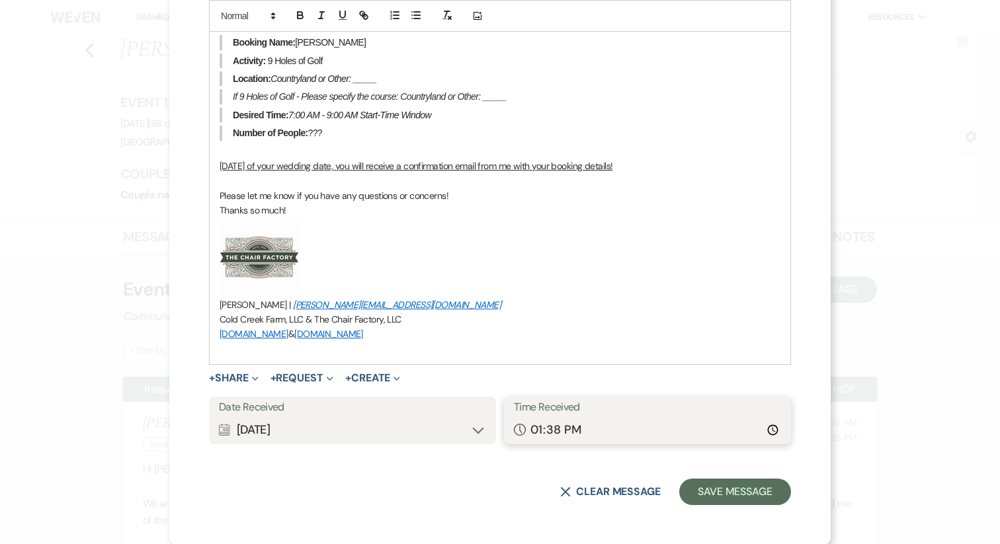
click at [551, 428] on input "13:38" at bounding box center [647, 430] width 267 height 26
type input "13:36"
click at [735, 502] on button "Save Message" at bounding box center [735, 492] width 112 height 26
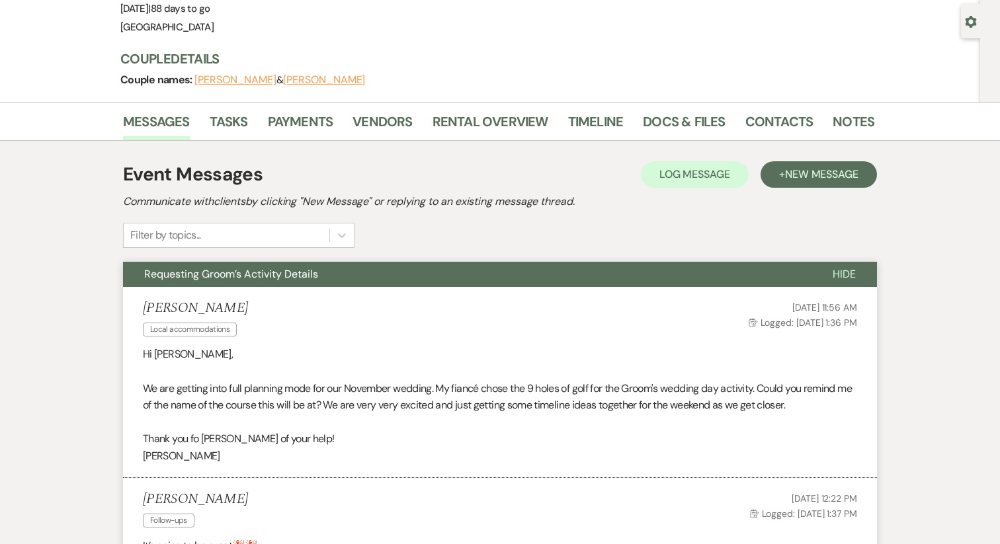
scroll to position [0, 0]
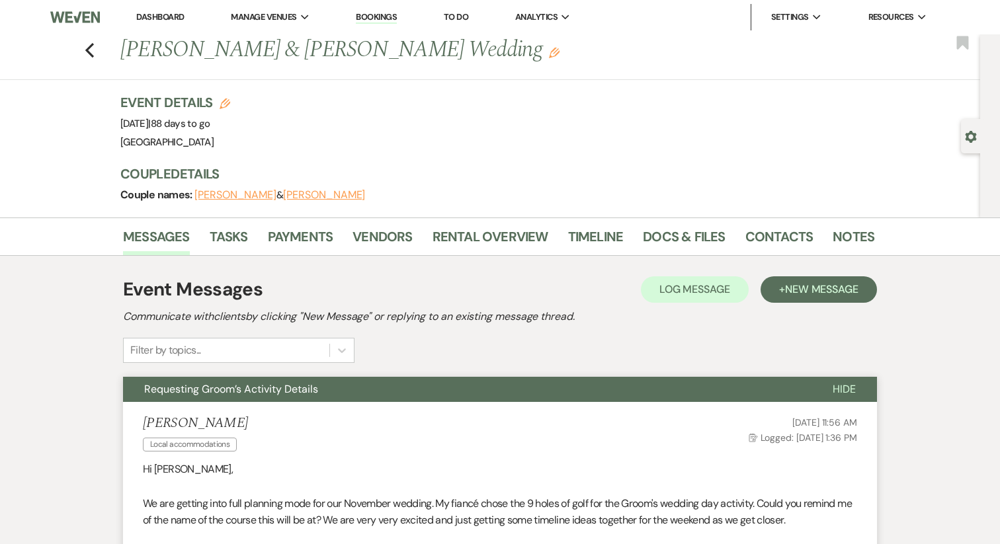
click at [232, 389] on span "Requesting Groom’s Activity Details" at bounding box center [231, 389] width 174 height 14
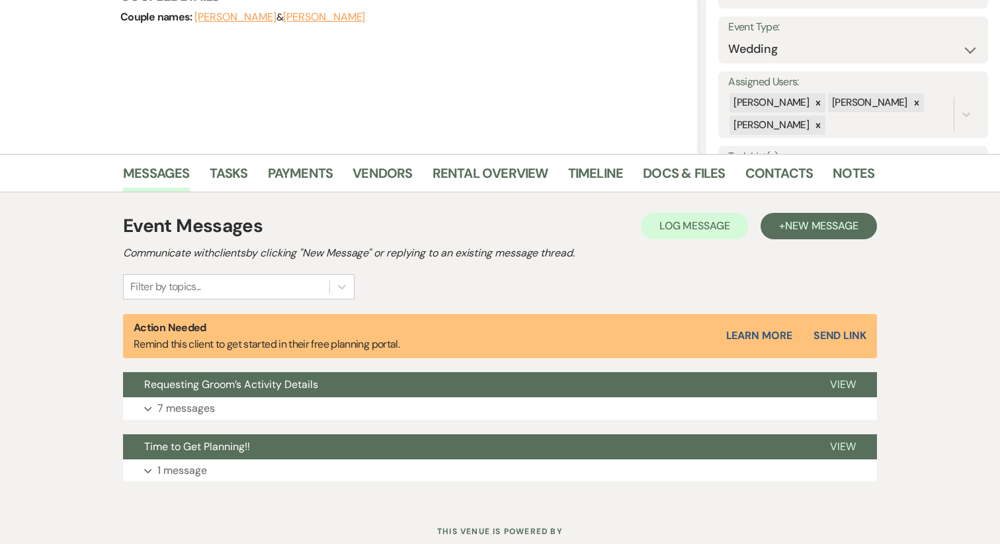
scroll to position [220, 0]
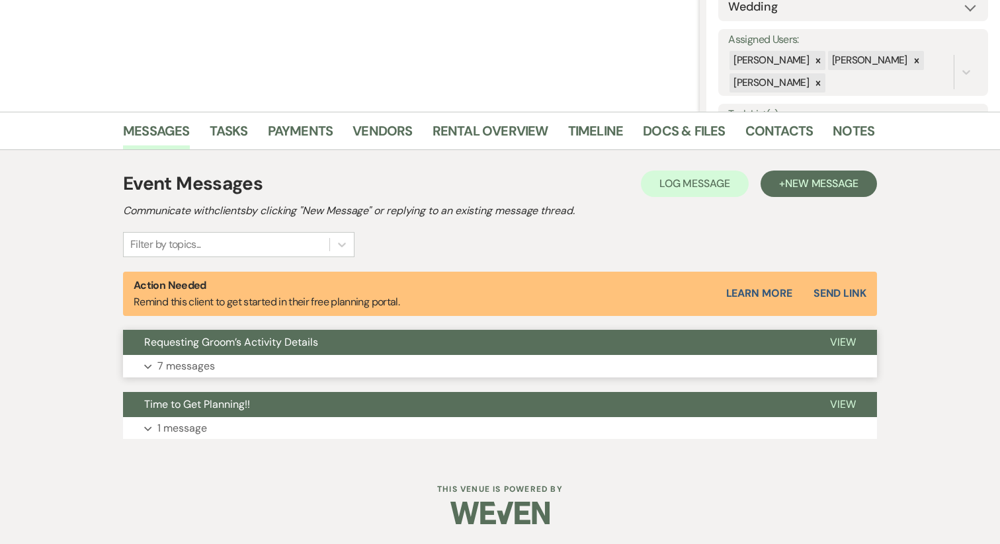
click at [278, 353] on button "Requesting Groom’s Activity Details" at bounding box center [466, 342] width 686 height 25
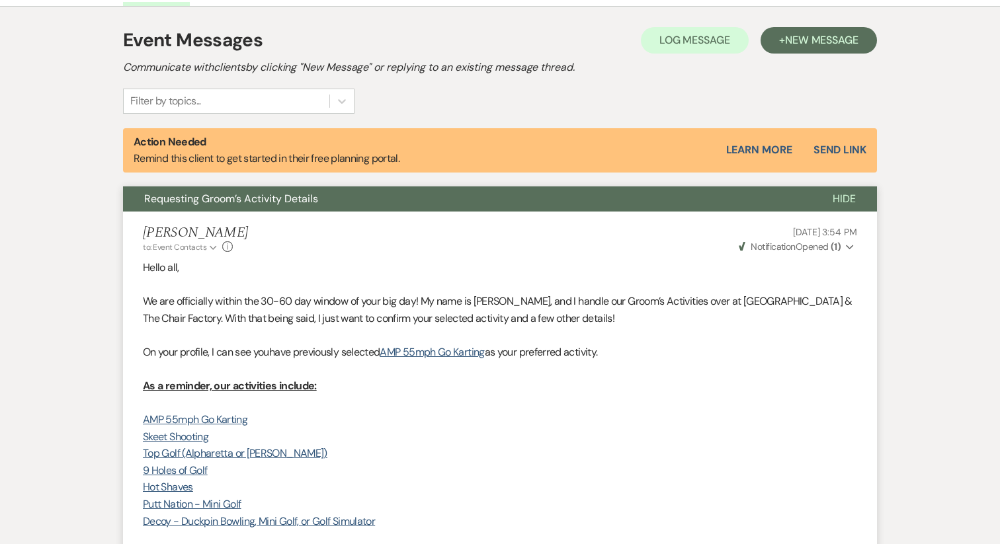
scroll to position [0, 0]
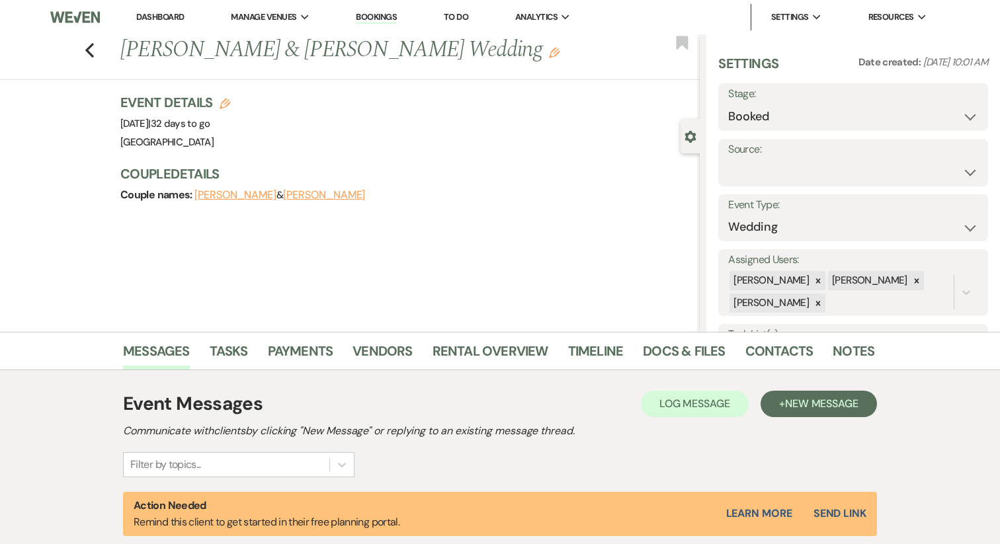
click at [245, 197] on button "[PERSON_NAME]" at bounding box center [235, 195] width 82 height 11
select select "1"
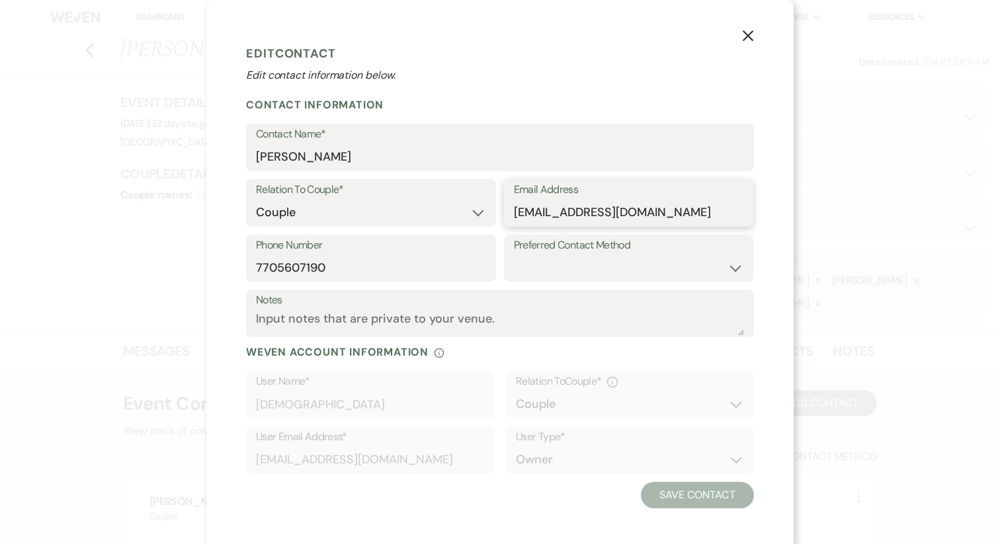
click at [584, 218] on input "[EMAIL_ADDRESS][DOMAIN_NAME]" at bounding box center [629, 213] width 230 height 26
click at [746, 33] on icon "X" at bounding box center [748, 36] width 12 height 12
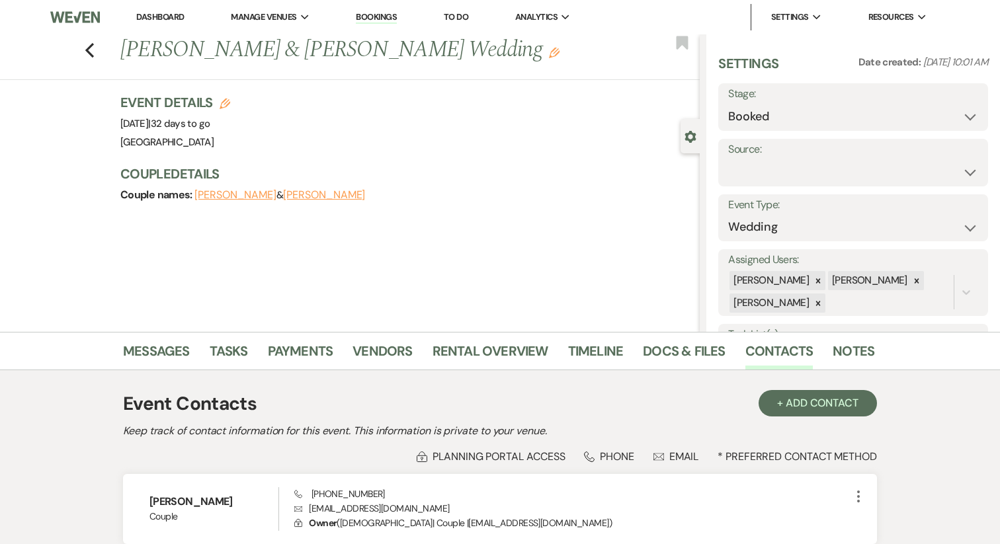
scroll to position [198, 0]
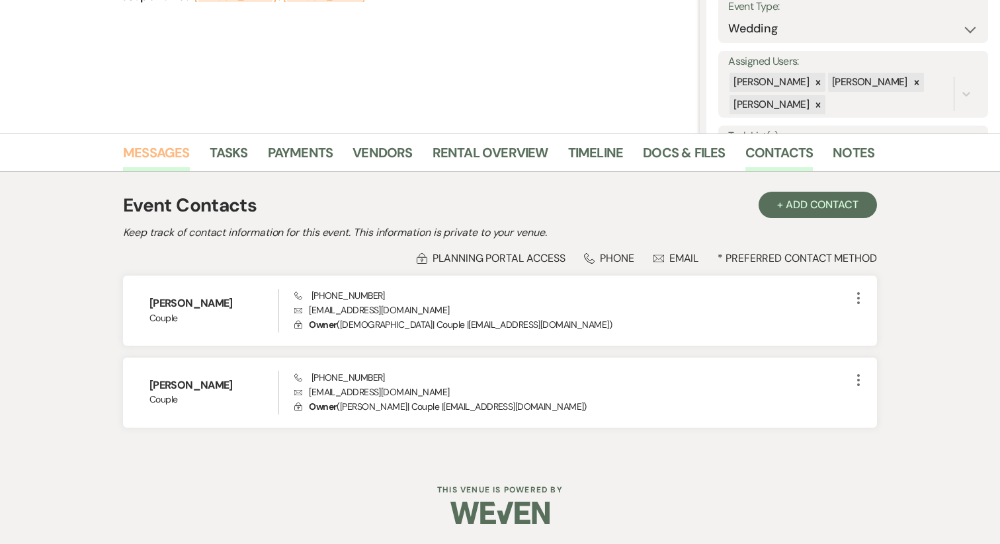
click at [143, 151] on link "Messages" at bounding box center [156, 156] width 67 height 29
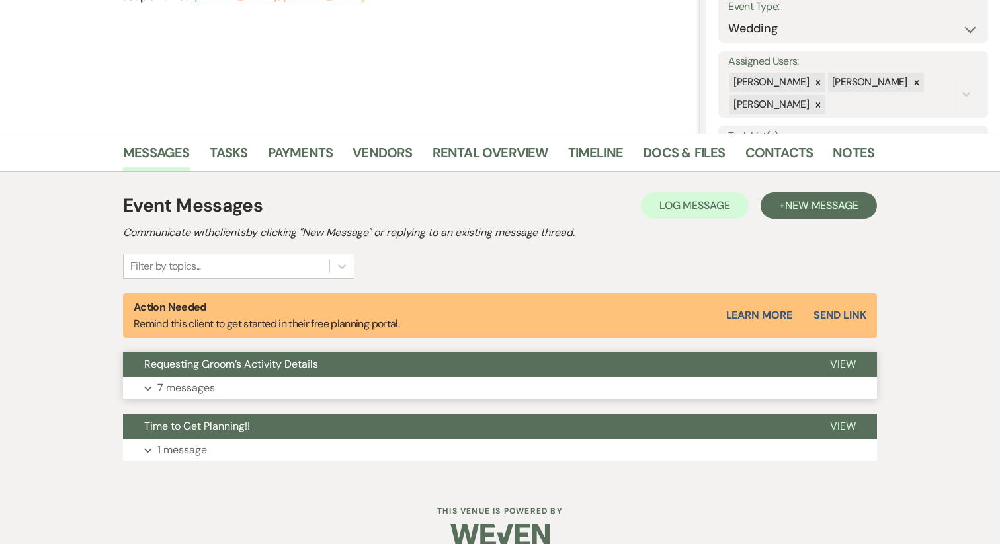
click at [354, 393] on button "Expand 7 messages" at bounding box center [500, 388] width 754 height 22
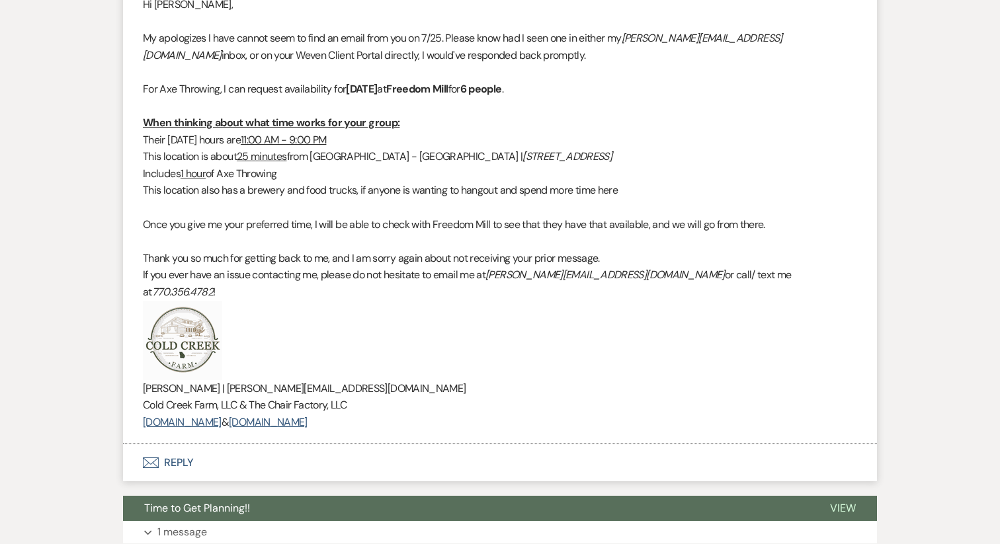
scroll to position [3337, 0]
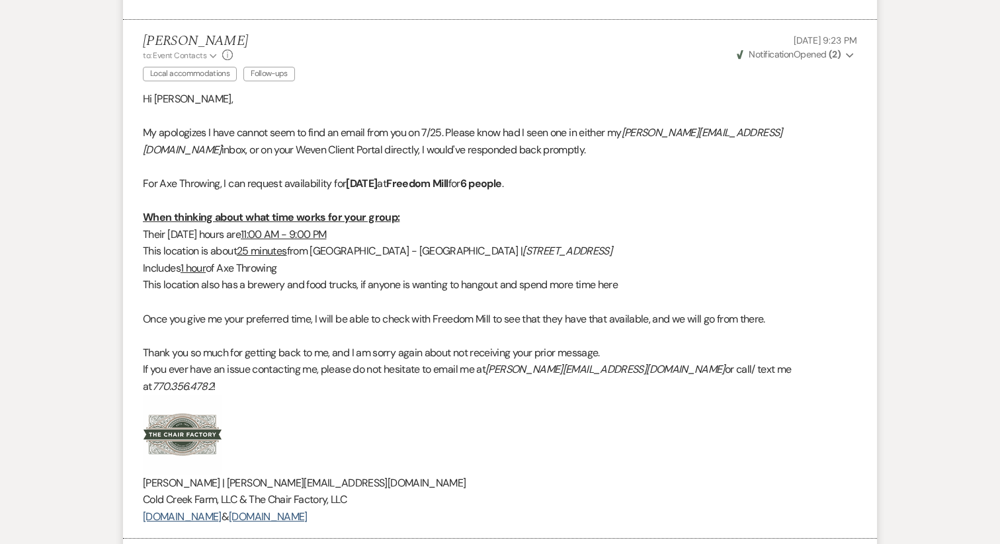
drag, startPoint x: 438, startPoint y: 358, endPoint x: 124, endPoint y: 93, distance: 411.5
click at [124, 93] on li "[PERSON_NAME] to: Event Contacts Expand Info Local accommodations Follow-ups [D…" at bounding box center [500, 280] width 754 height 520
copy div "Hi [PERSON_NAME], My apologizes I have cannot seem to find an email from you on…"
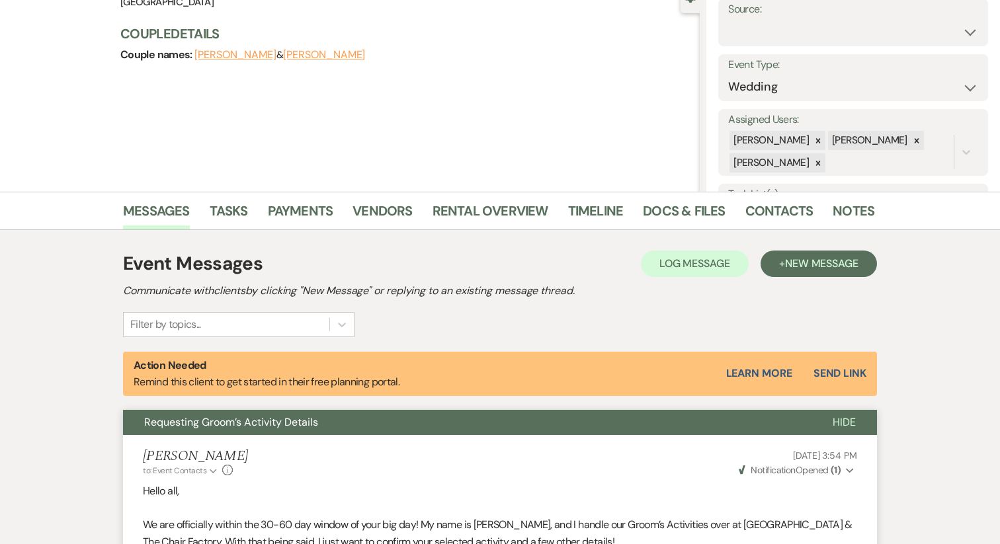
scroll to position [132, 0]
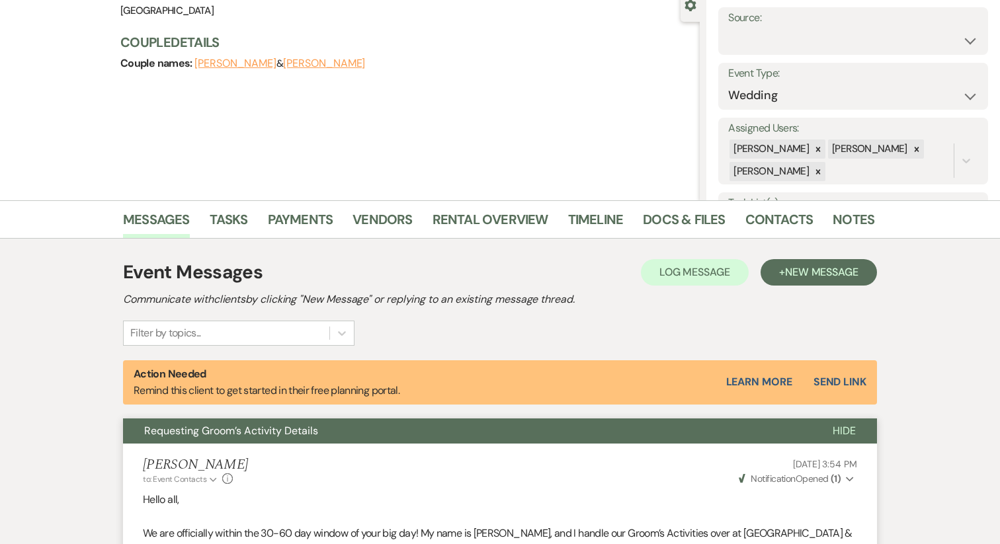
click at [209, 432] on span "Requesting Groom’s Activity Details" at bounding box center [231, 431] width 174 height 14
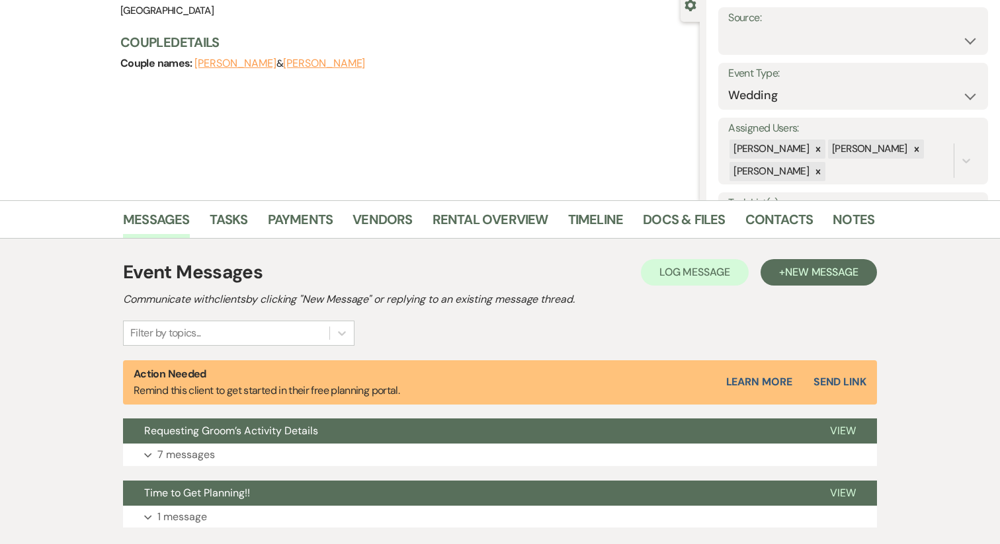
scroll to position [0, 0]
